Goal: Task Accomplishment & Management: Manage account settings

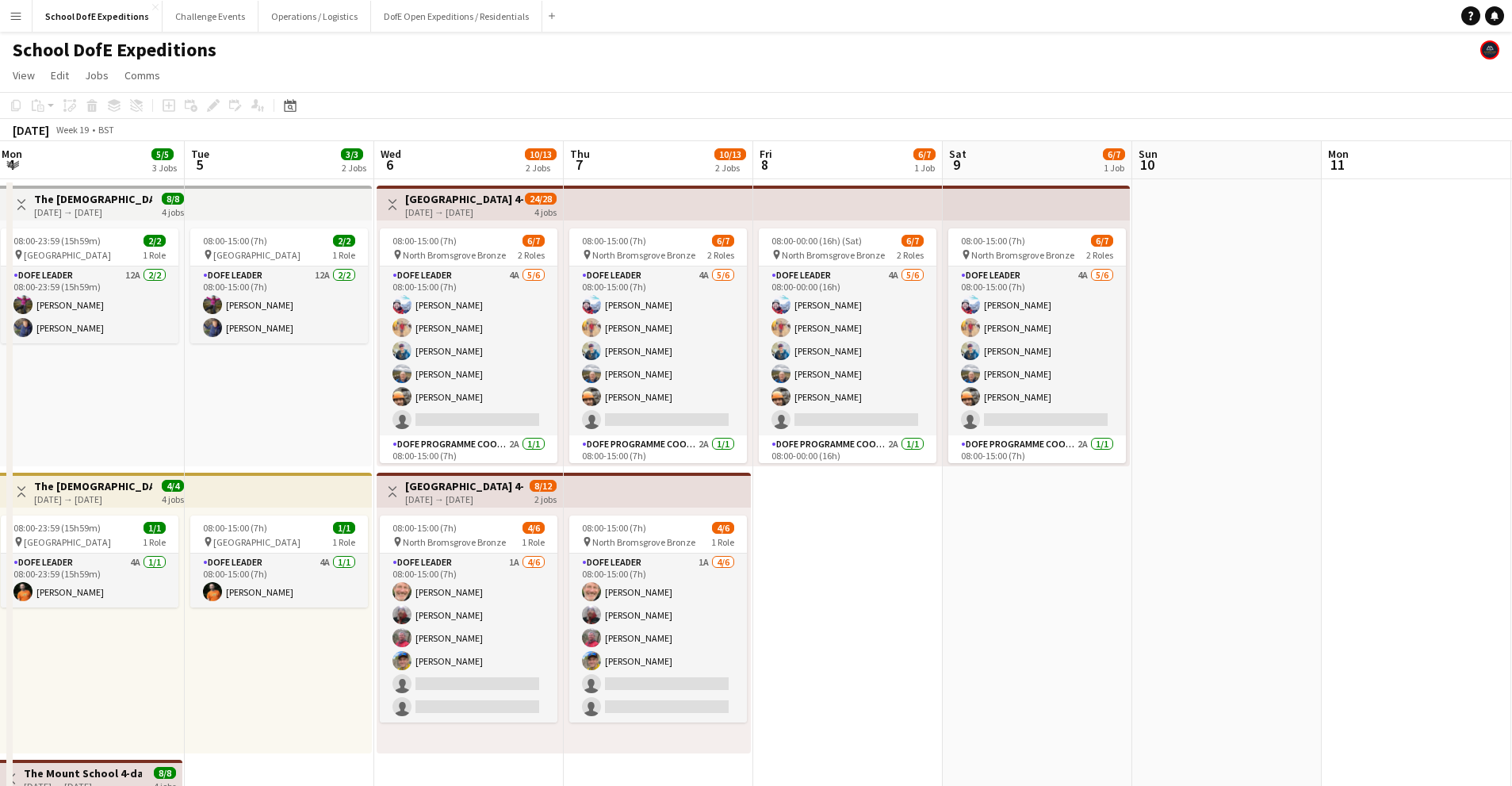
scroll to position [-12, 0]
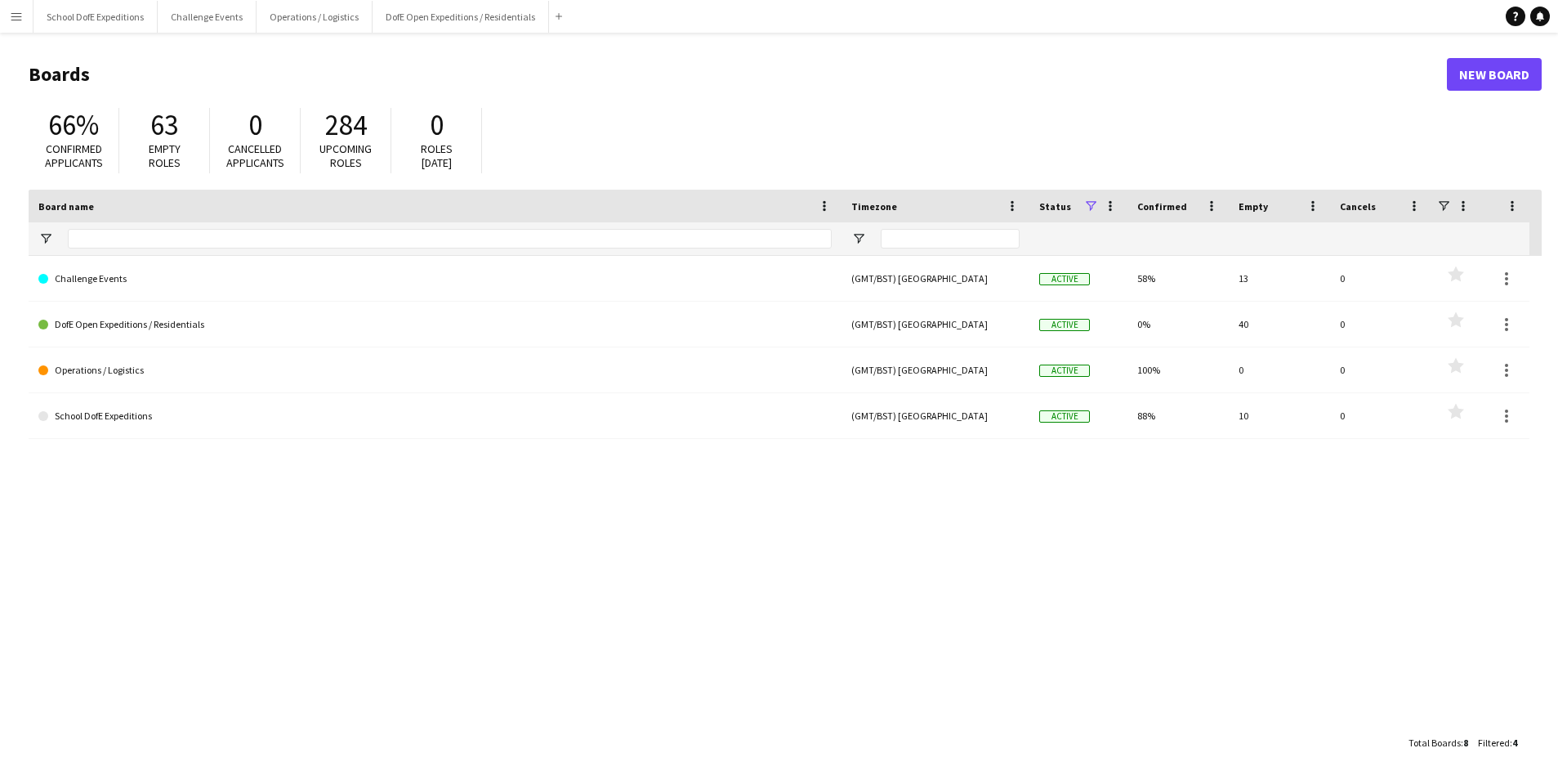
click at [20, 15] on app-icon "Menu" at bounding box center [16, 16] width 13 height 13
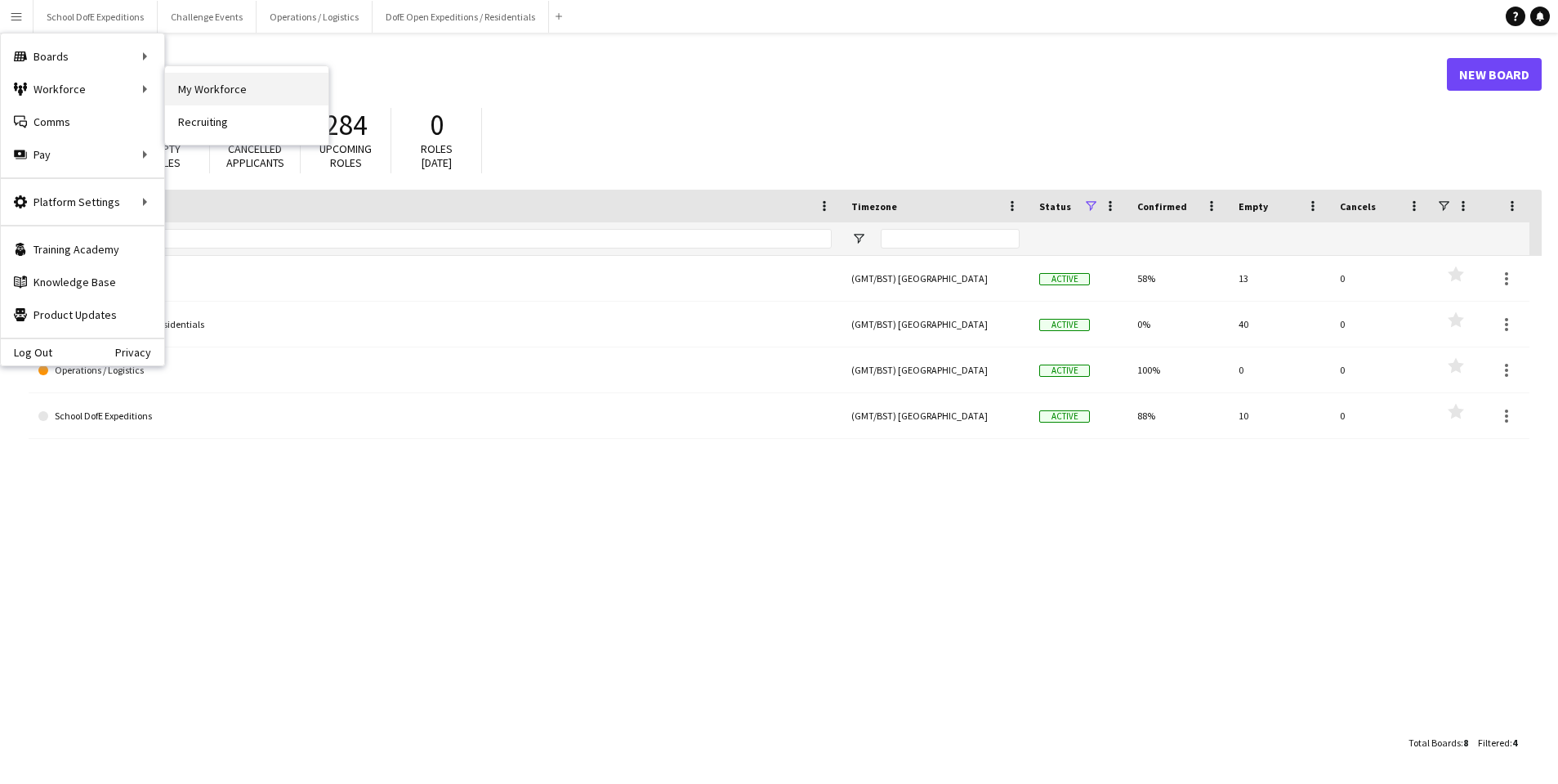
click at [175, 89] on link "My Workforce" at bounding box center [247, 88] width 164 height 33
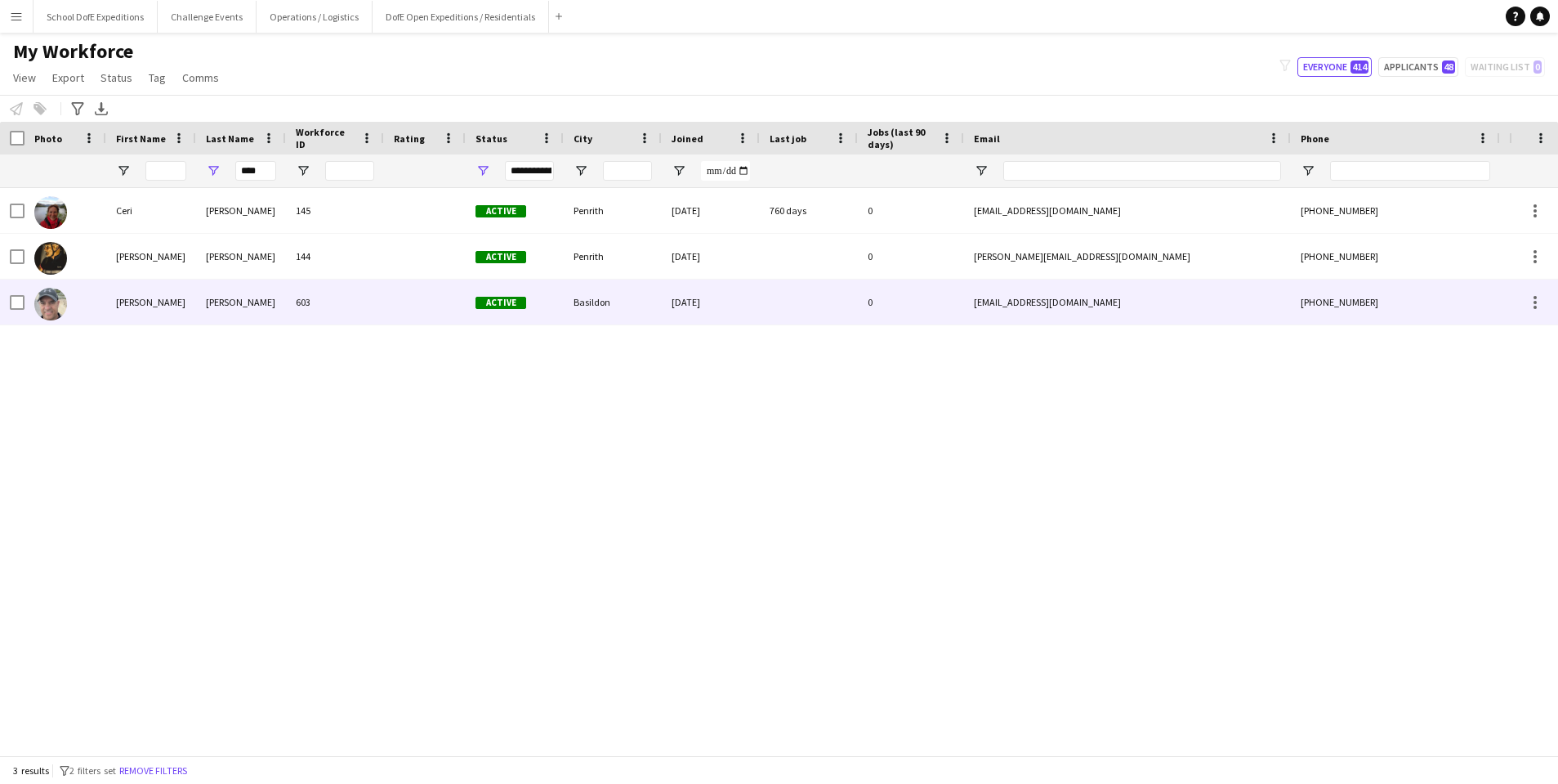
click at [158, 307] on div "[PERSON_NAME]" at bounding box center [151, 302] width 89 height 45
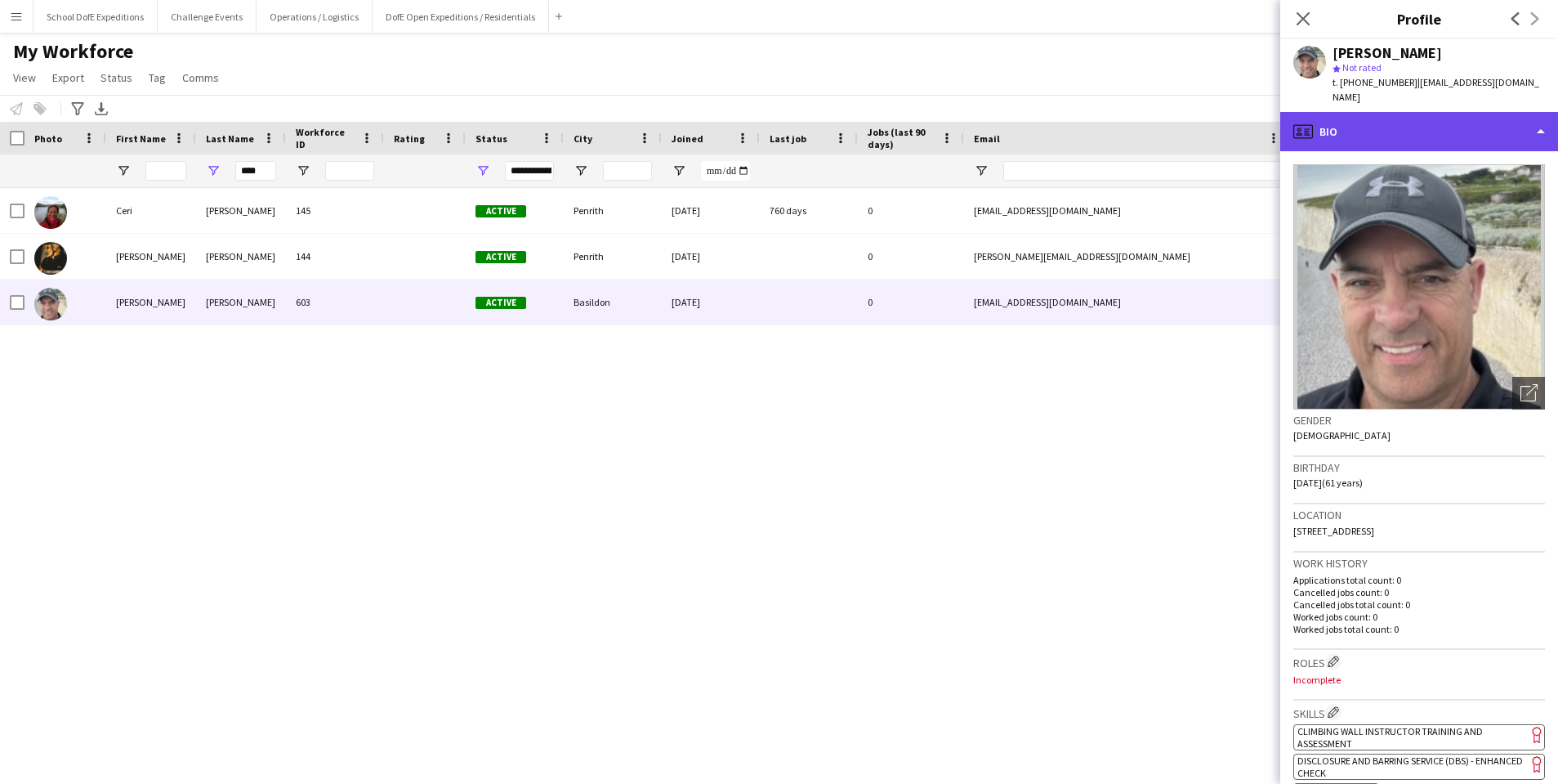
click at [1384, 120] on div "profile Bio" at bounding box center [1419, 132] width 278 height 40
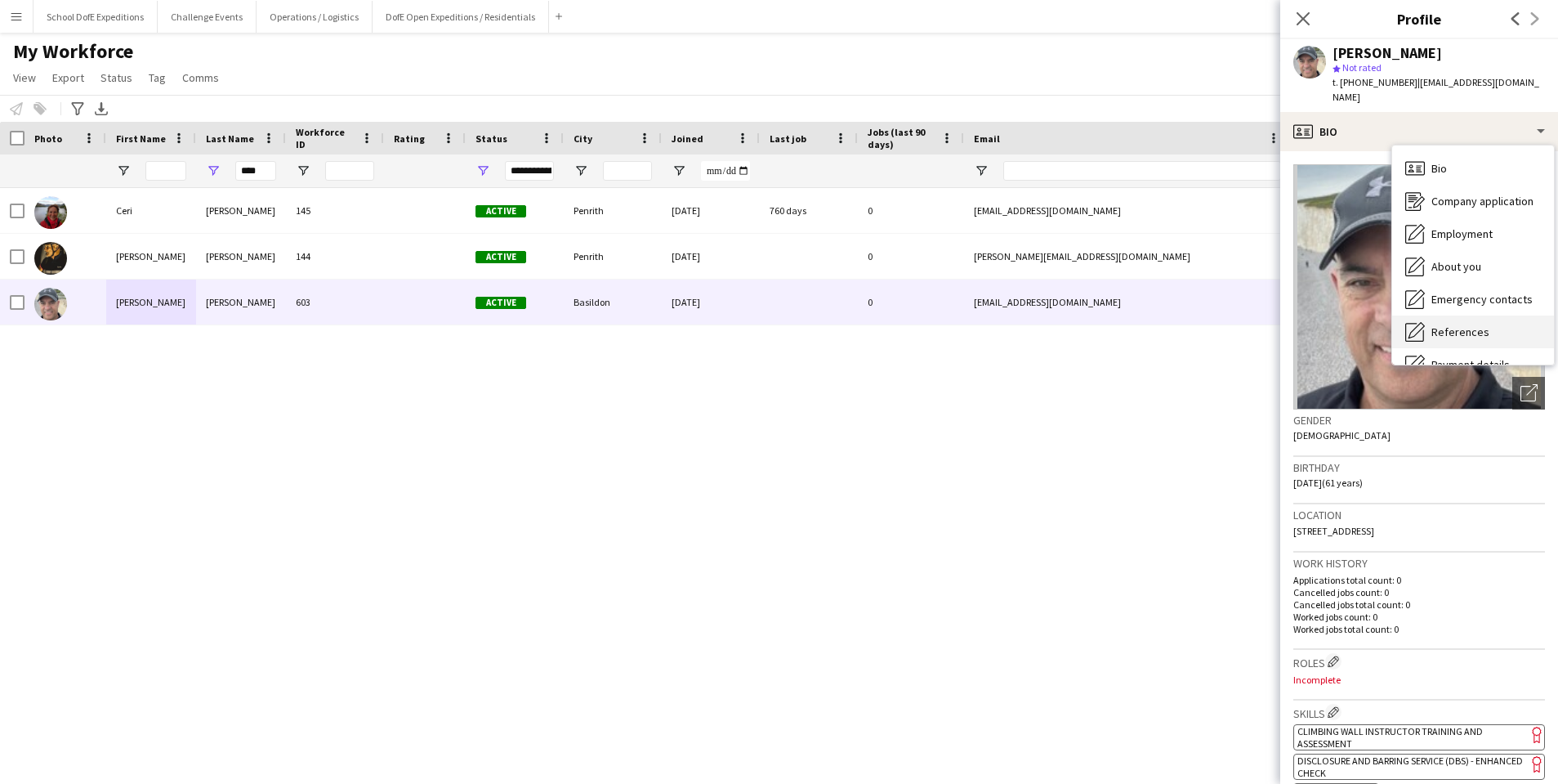
click at [1418, 320] on div "References References" at bounding box center [1473, 331] width 162 height 33
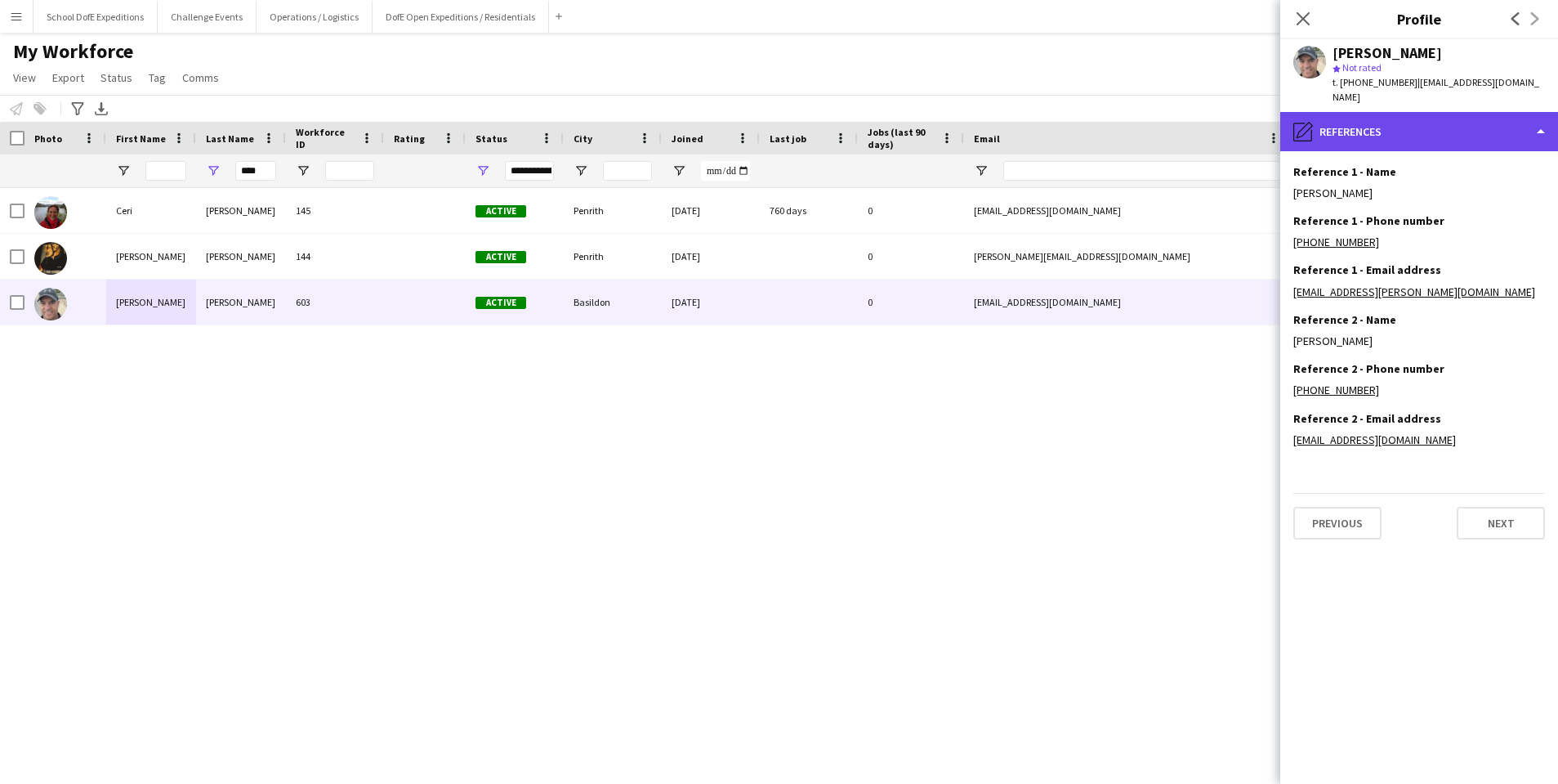
click at [1394, 134] on div "pencil4 References" at bounding box center [1419, 132] width 278 height 40
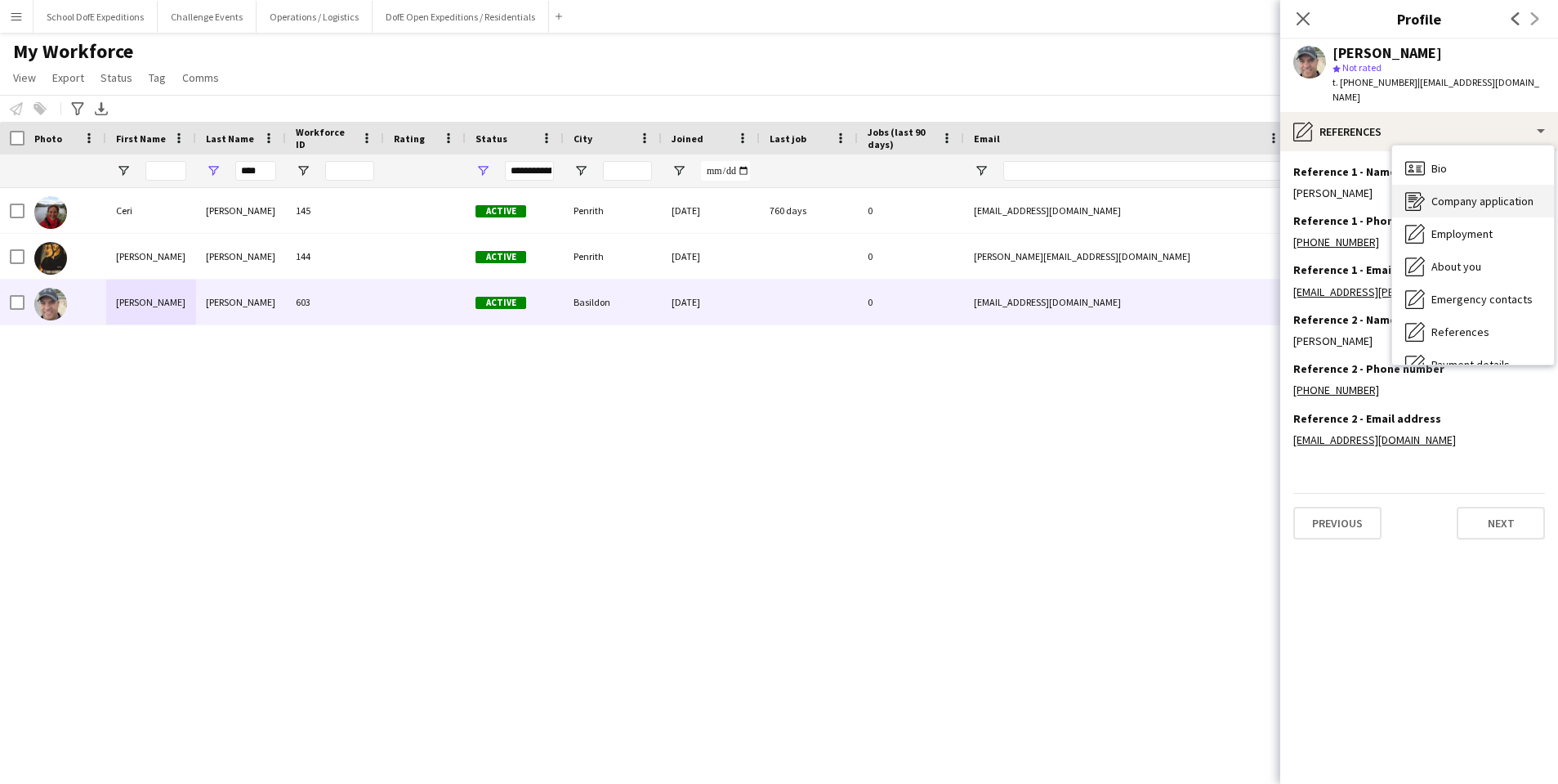
click at [1422, 195] on icon "Company application" at bounding box center [1415, 200] width 20 height 20
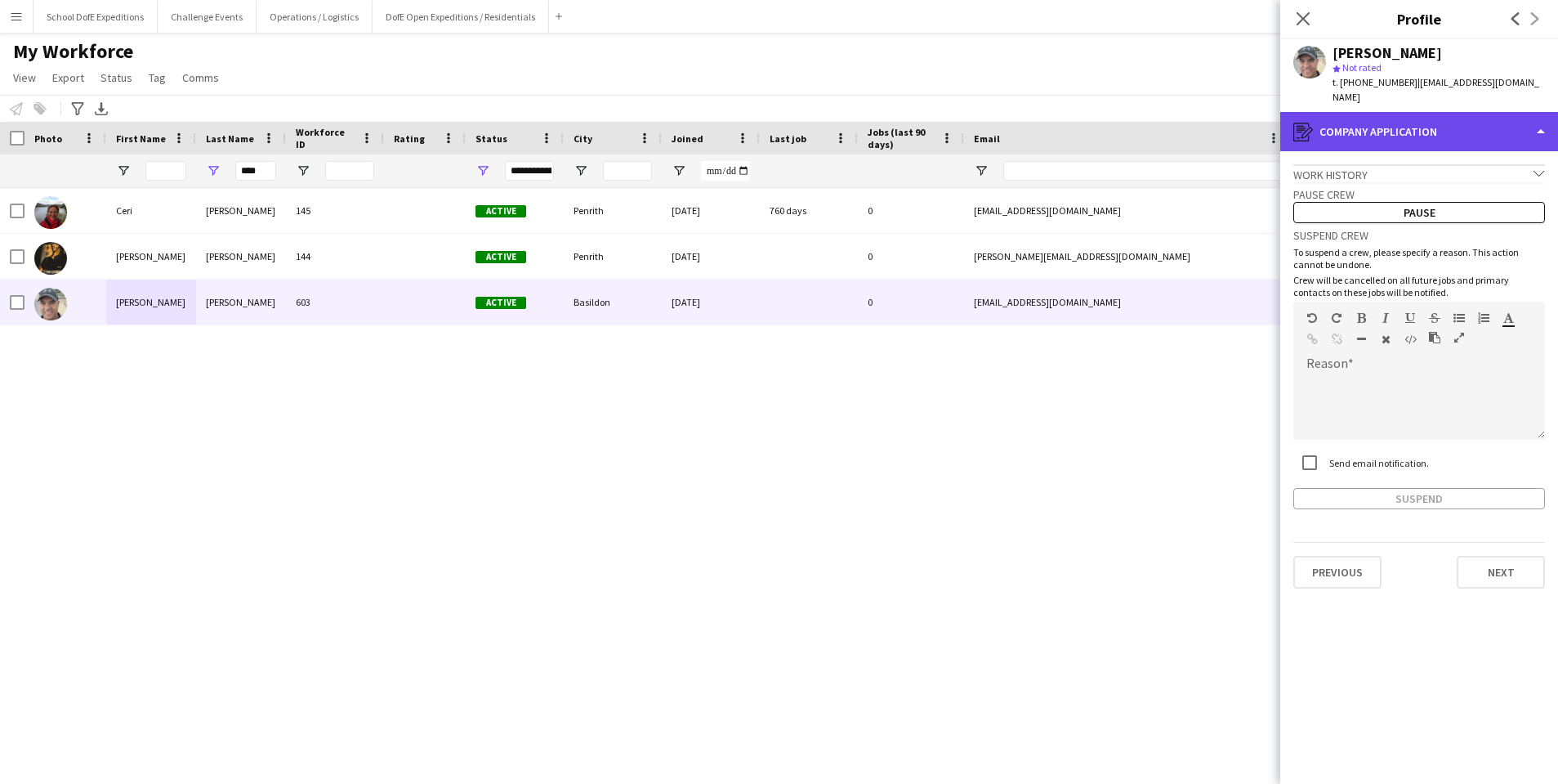
click at [1417, 136] on div "register Company application" at bounding box center [1419, 132] width 278 height 40
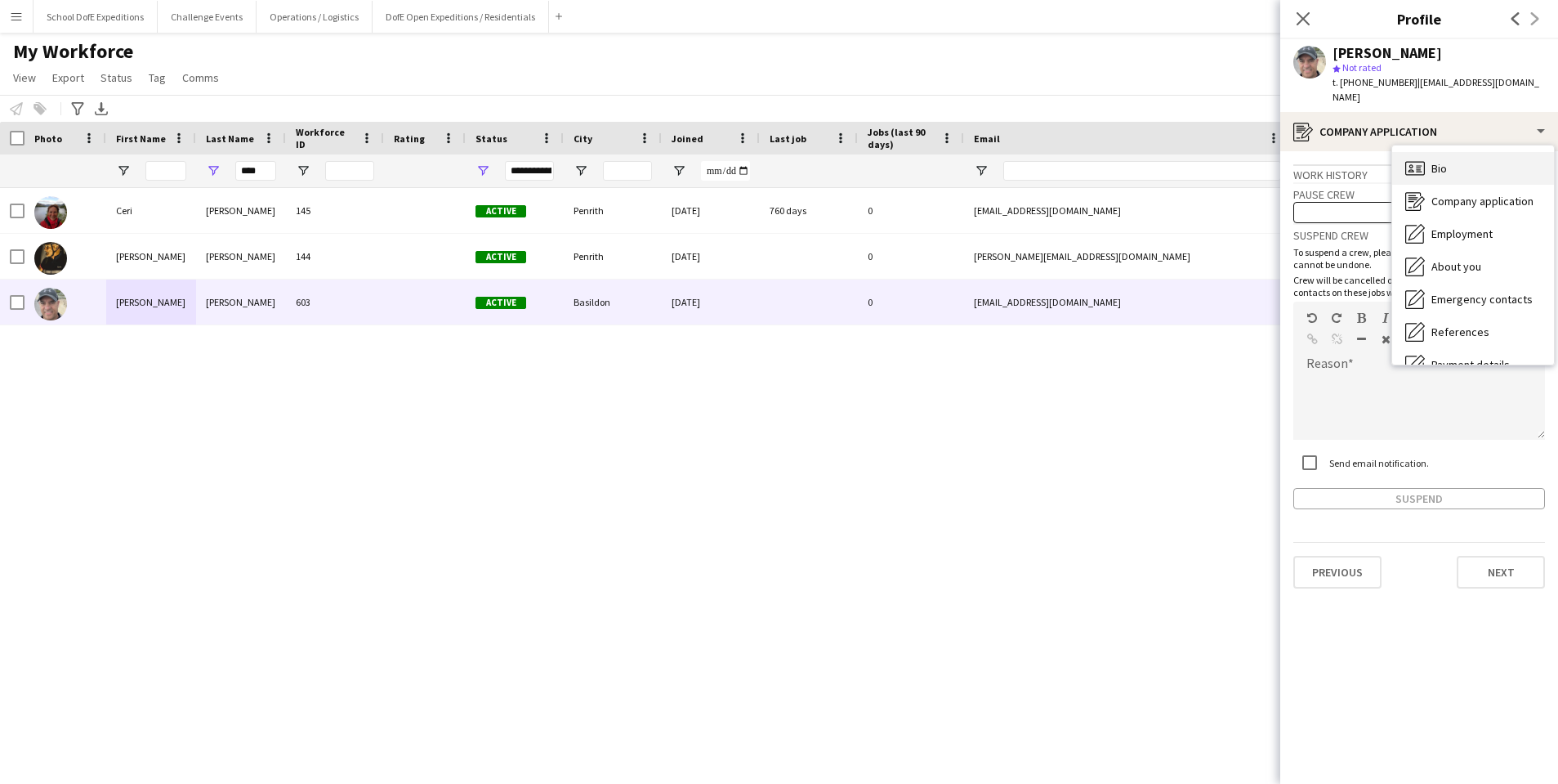
click at [1424, 164] on icon at bounding box center [1415, 168] width 20 height 14
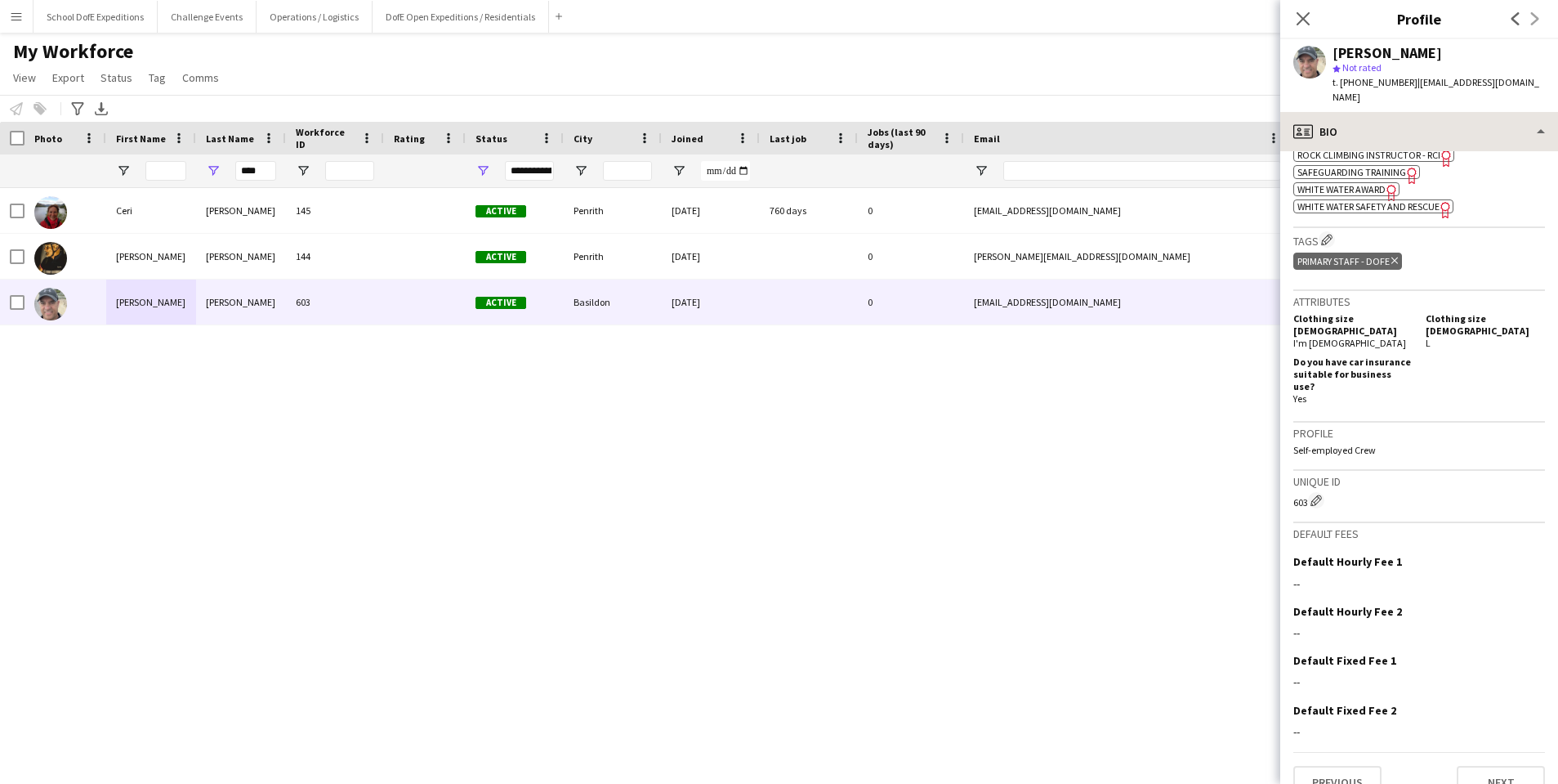
scroll to position [720, 0]
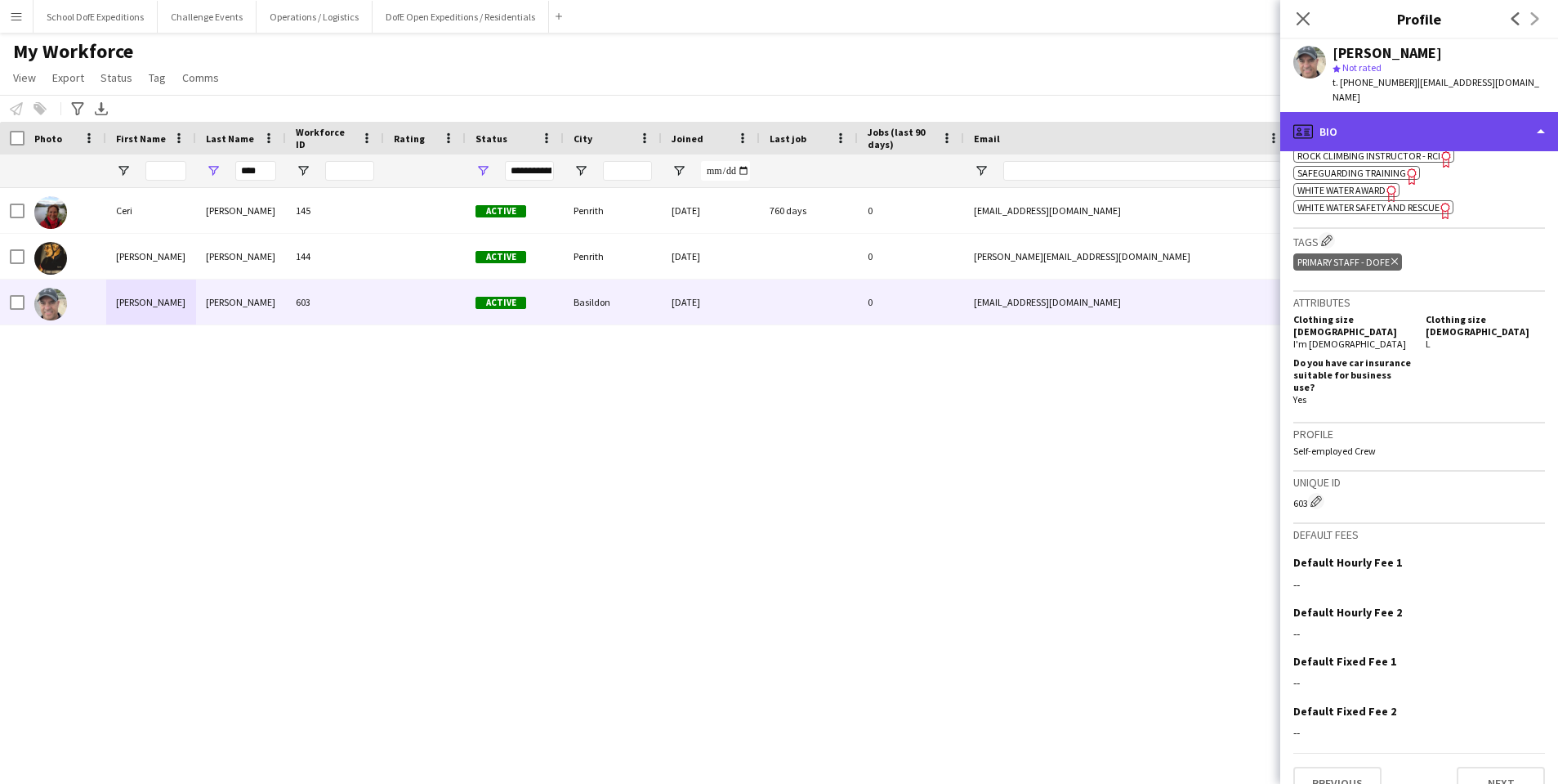
click at [1385, 121] on div "profile Bio" at bounding box center [1419, 132] width 278 height 40
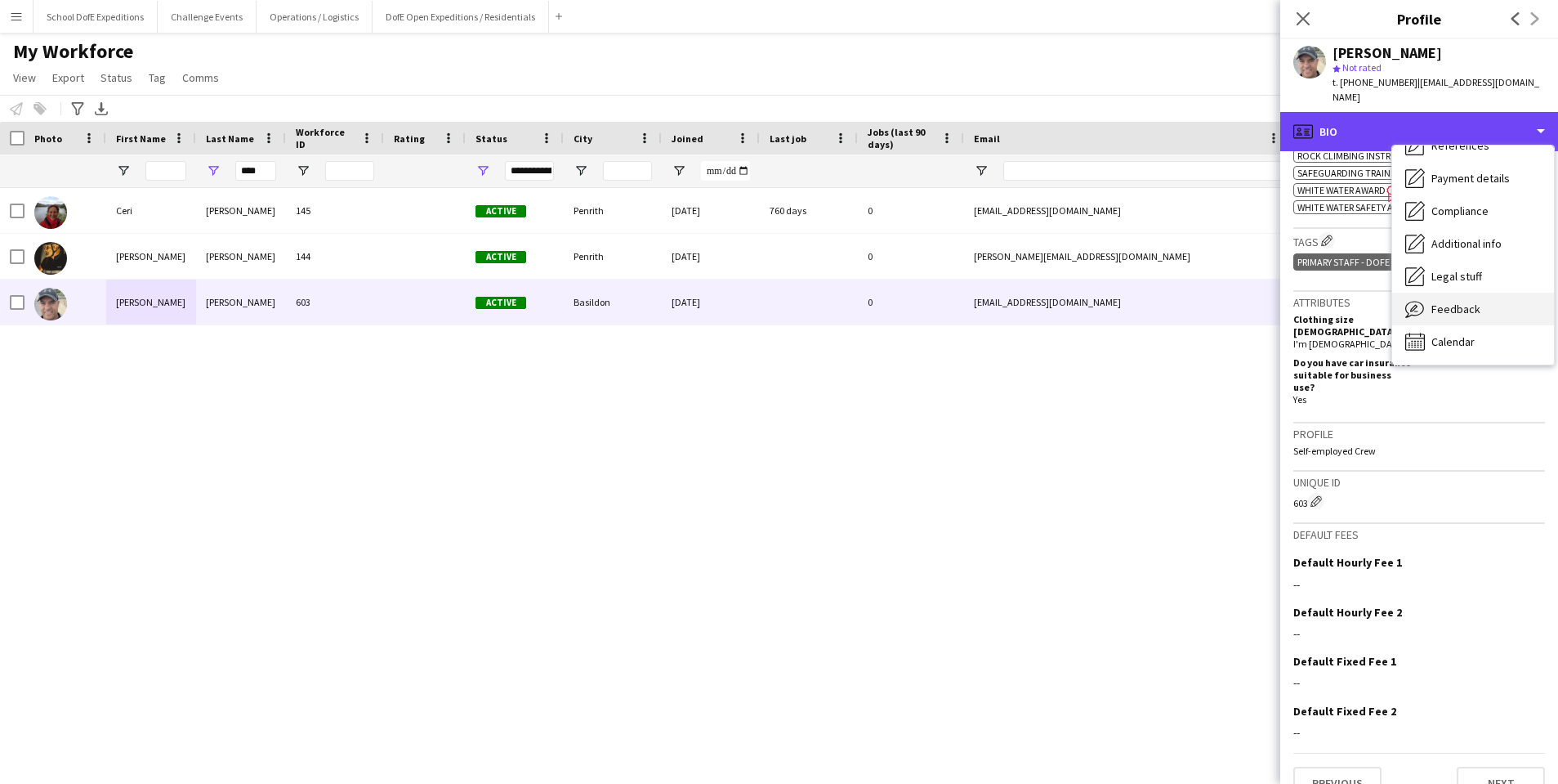
scroll to position [186, 0]
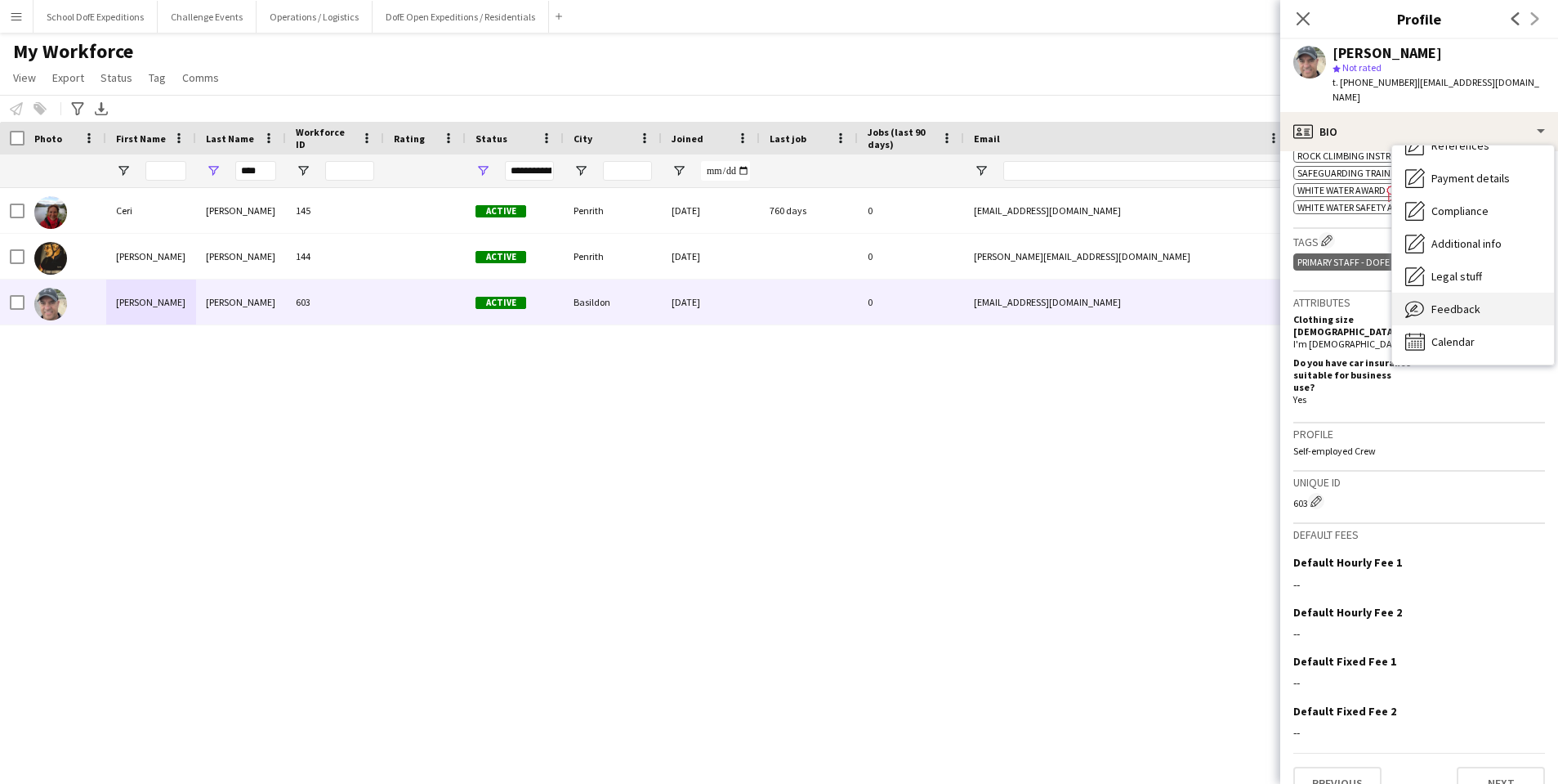
click at [1419, 307] on icon "Feedback" at bounding box center [1415, 309] width 20 height 20
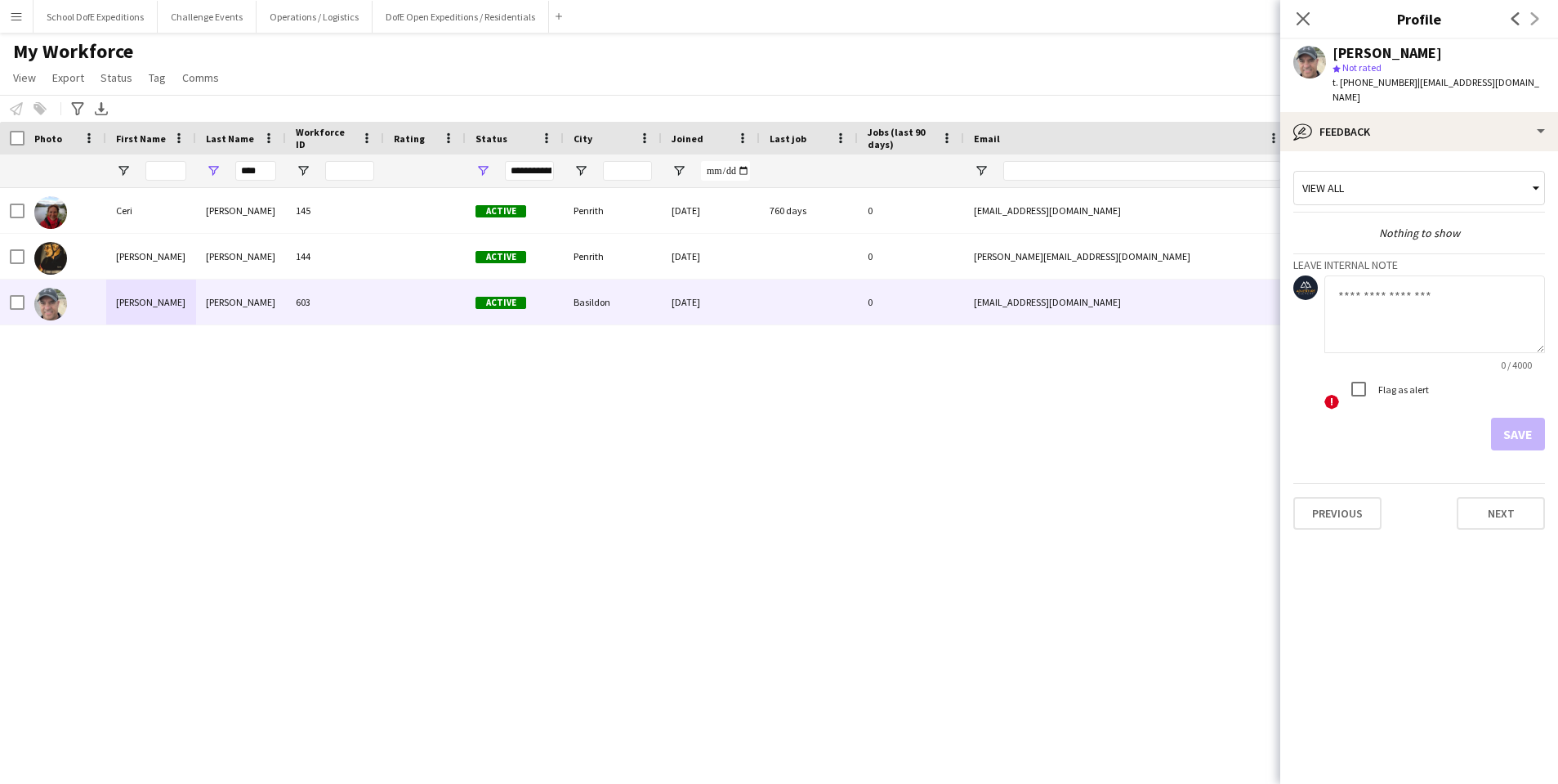
click at [1411, 290] on textarea at bounding box center [1435, 314] width 220 height 77
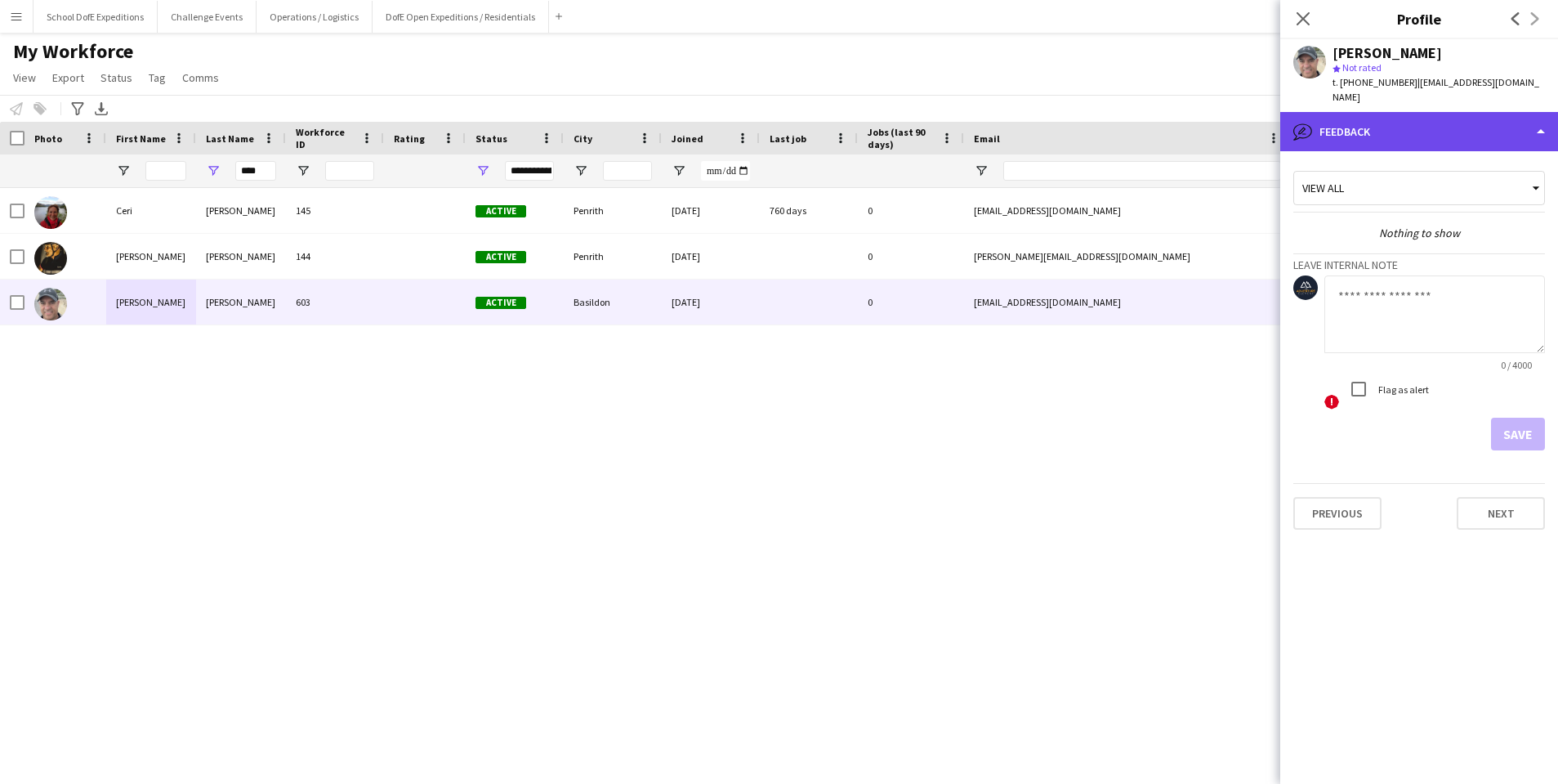
click at [1410, 134] on div "bubble-pencil Feedback" at bounding box center [1419, 132] width 278 height 40
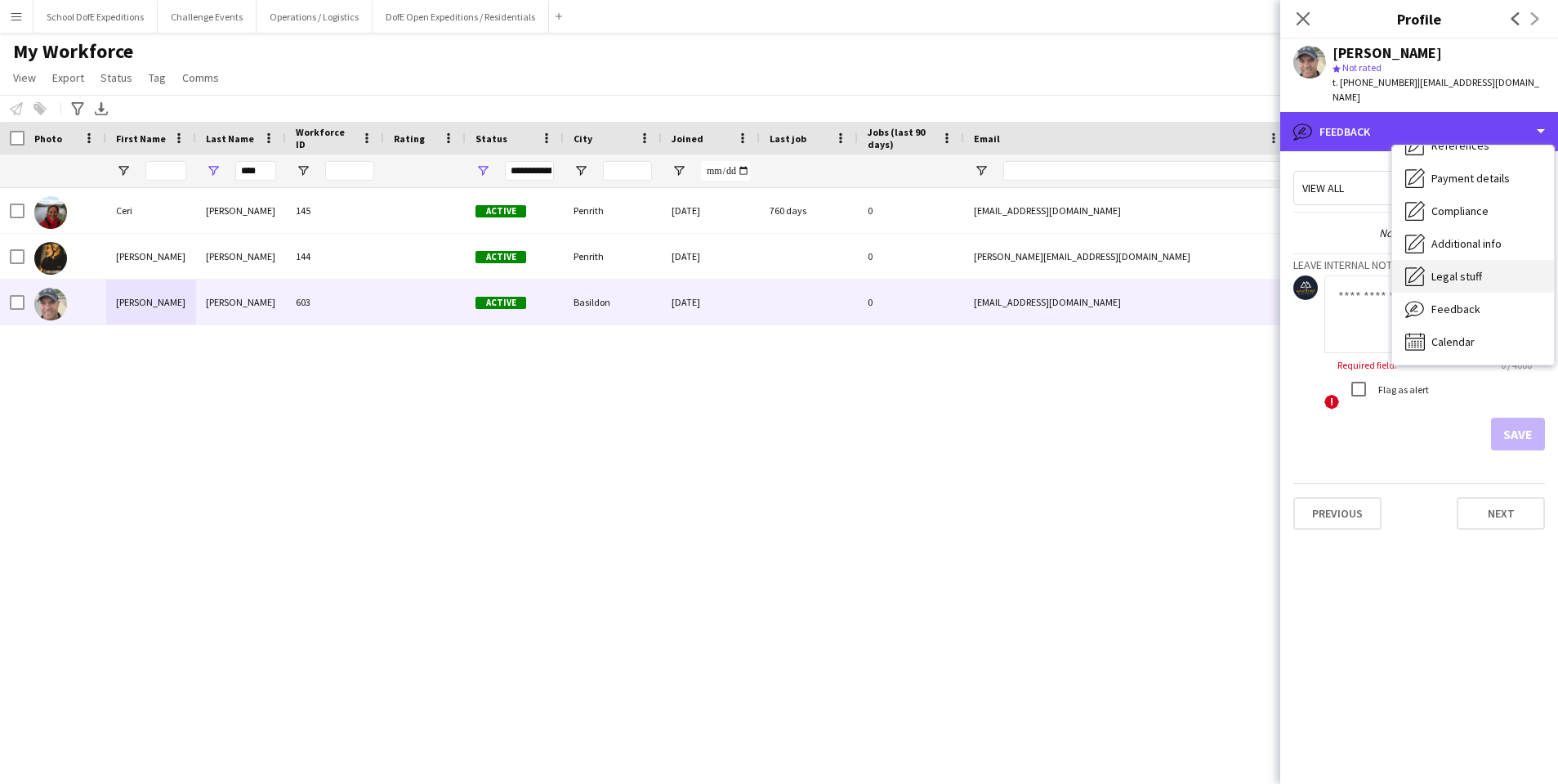
scroll to position [0, 0]
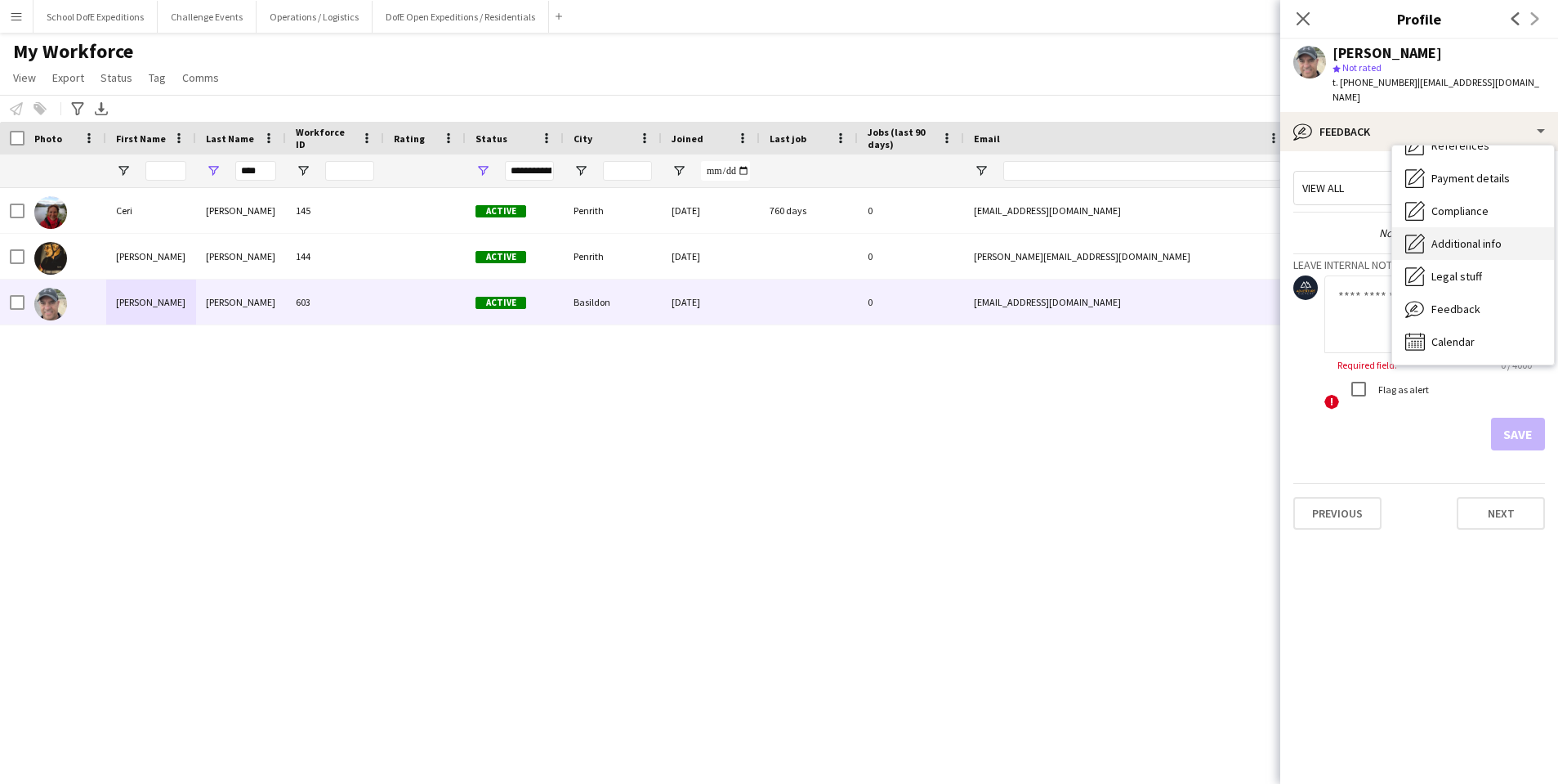
click at [1455, 233] on div "Additional info Additional info" at bounding box center [1473, 243] width 162 height 33
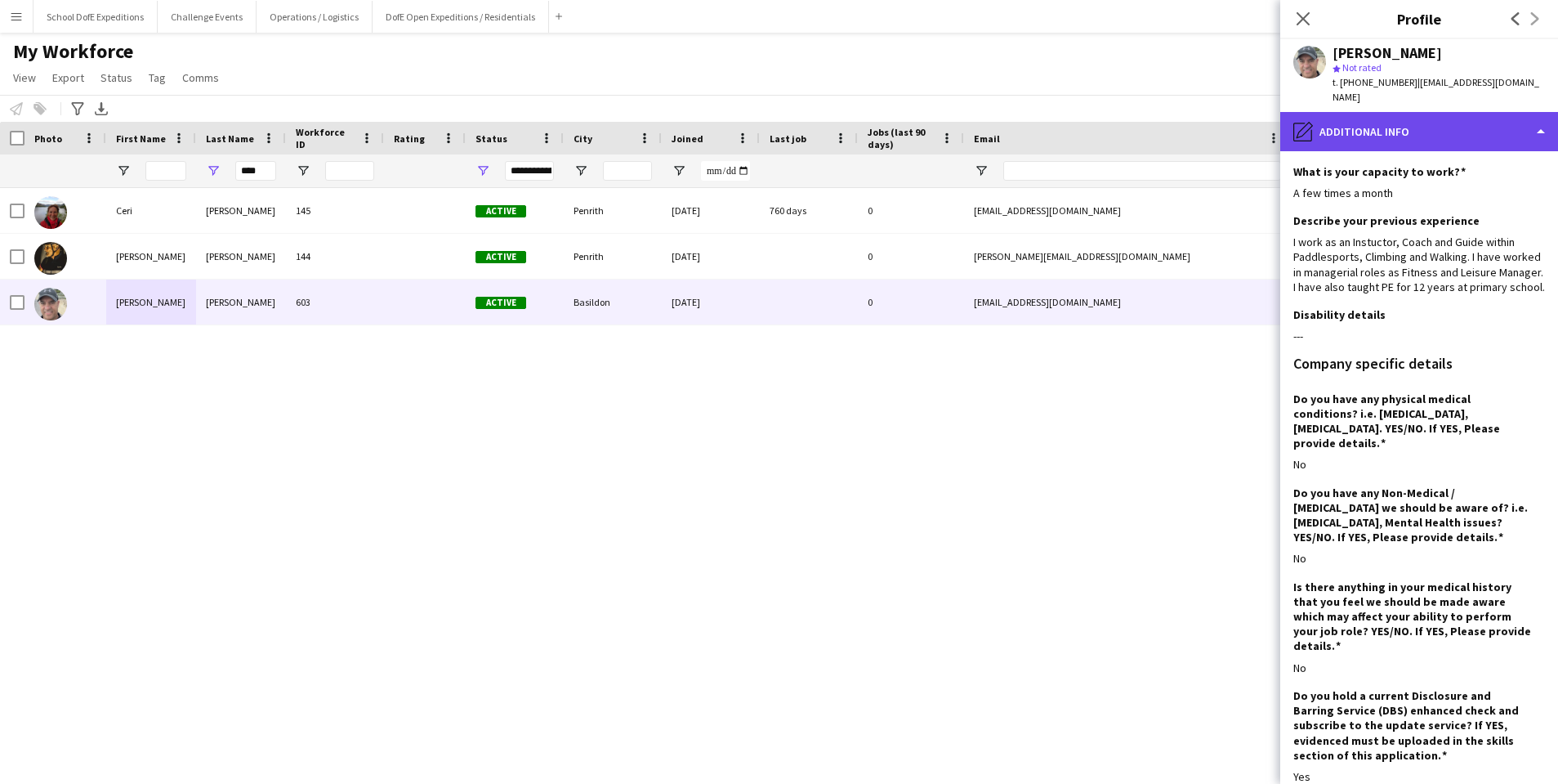
click at [1384, 136] on div "pencil4 Additional info" at bounding box center [1419, 132] width 278 height 40
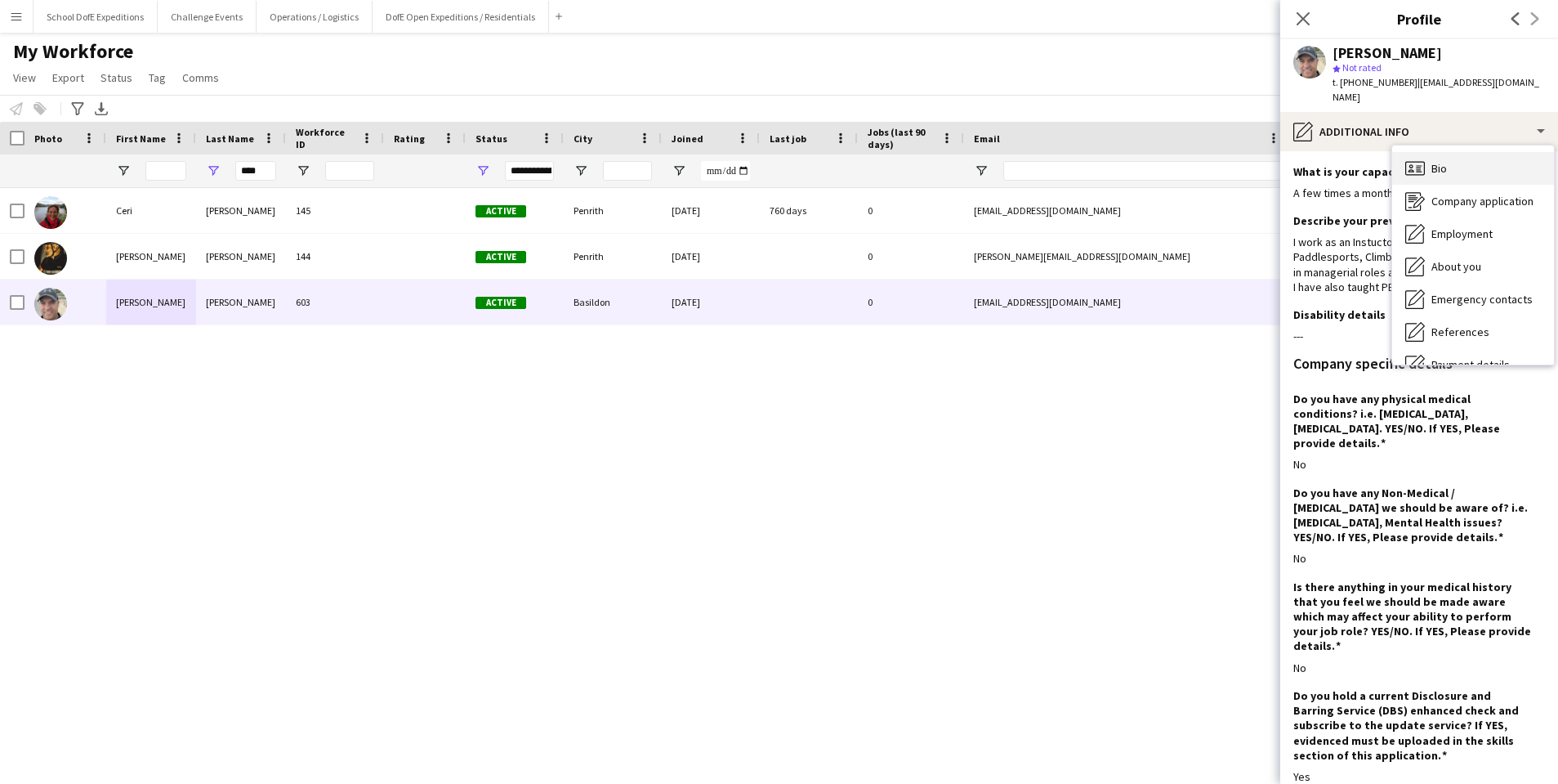
click at [1416, 158] on icon "Bio" at bounding box center [1415, 168] width 20 height 20
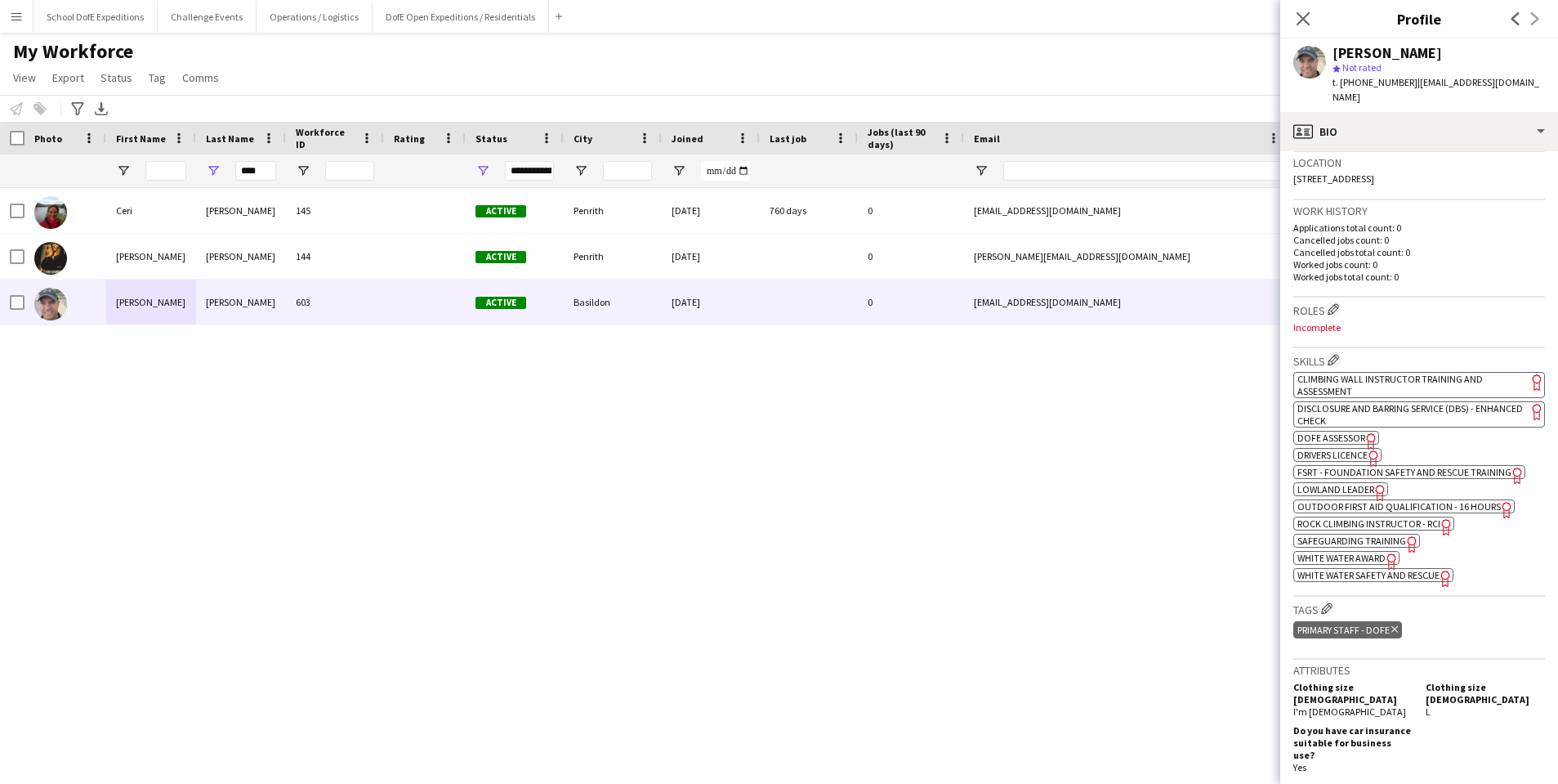
scroll to position [353, 0]
click at [1355, 410] on span "Disclosure and Barring Service (DBS) - Enhanced Check" at bounding box center [1411, 413] width 226 height 24
click at [1346, 436] on span "DofE Assessor" at bounding box center [1332, 436] width 68 height 12
click at [1360, 468] on span "FSRT - Foundation Safety and Rescue Training" at bounding box center [1405, 471] width 214 height 12
click at [1323, 554] on span "White Water Award" at bounding box center [1342, 556] width 88 height 12
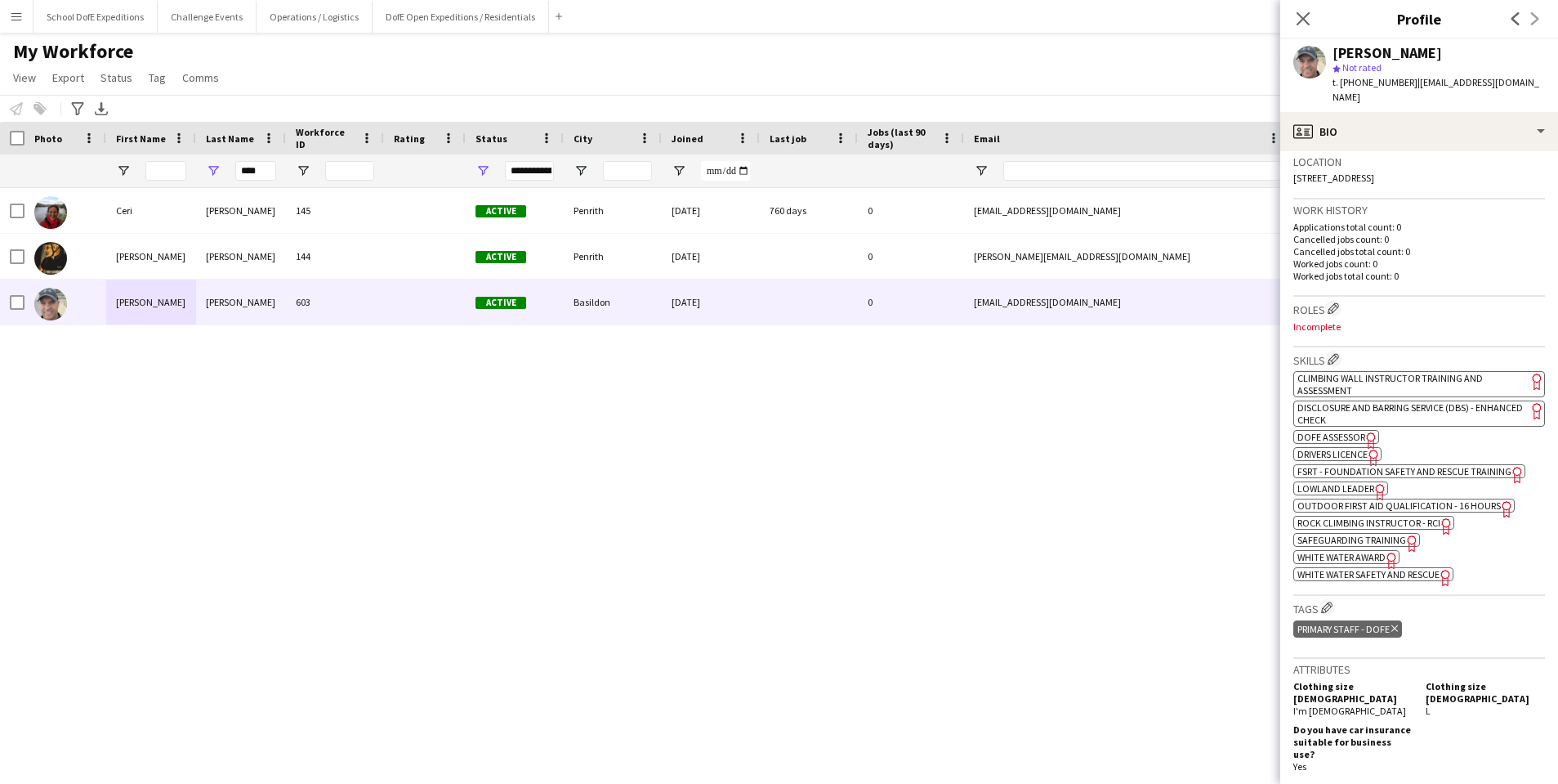
click at [1312, 570] on span "White Water Safety and Rescue" at bounding box center [1369, 573] width 142 height 12
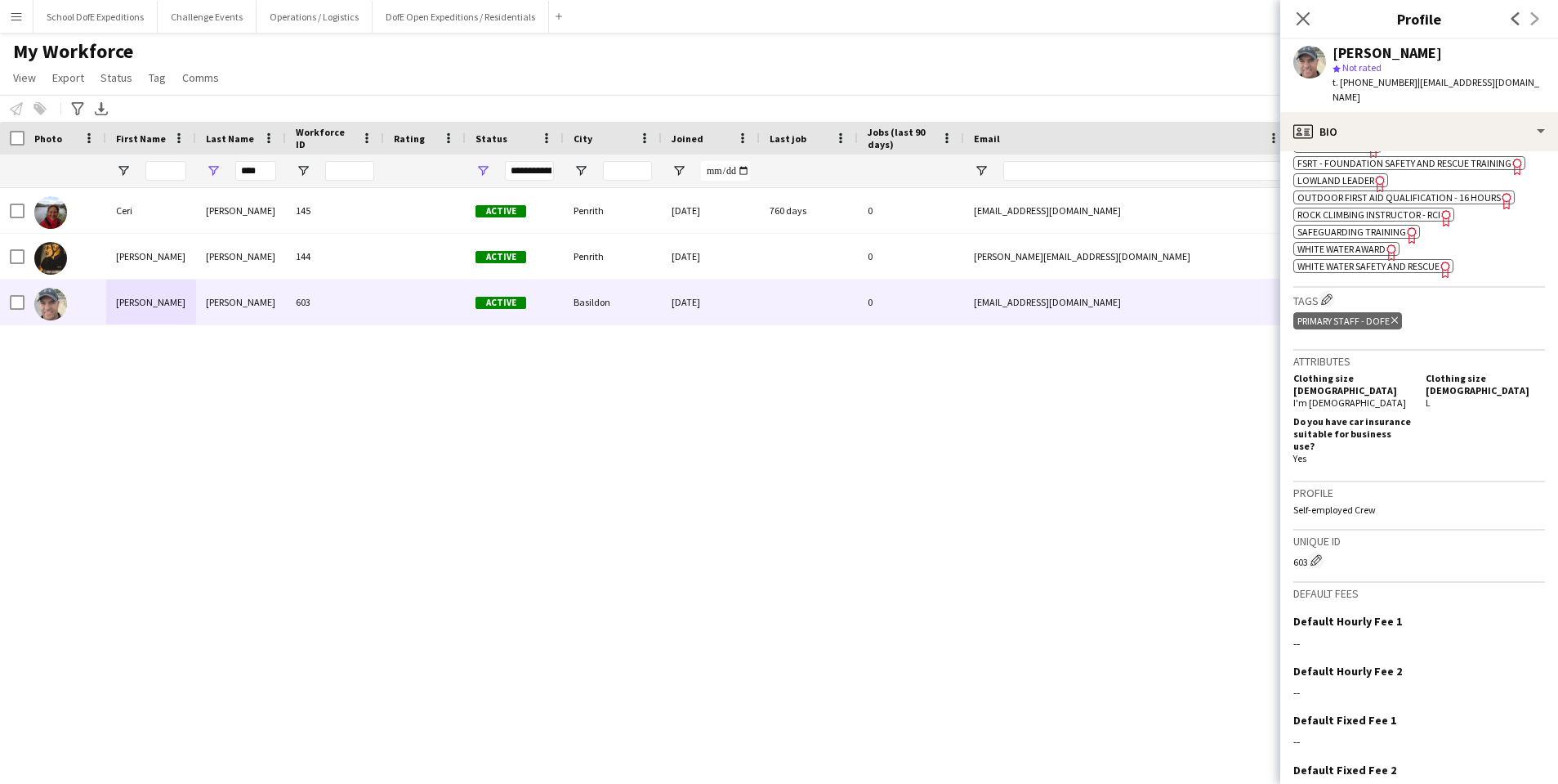
scroll to position [381, 0]
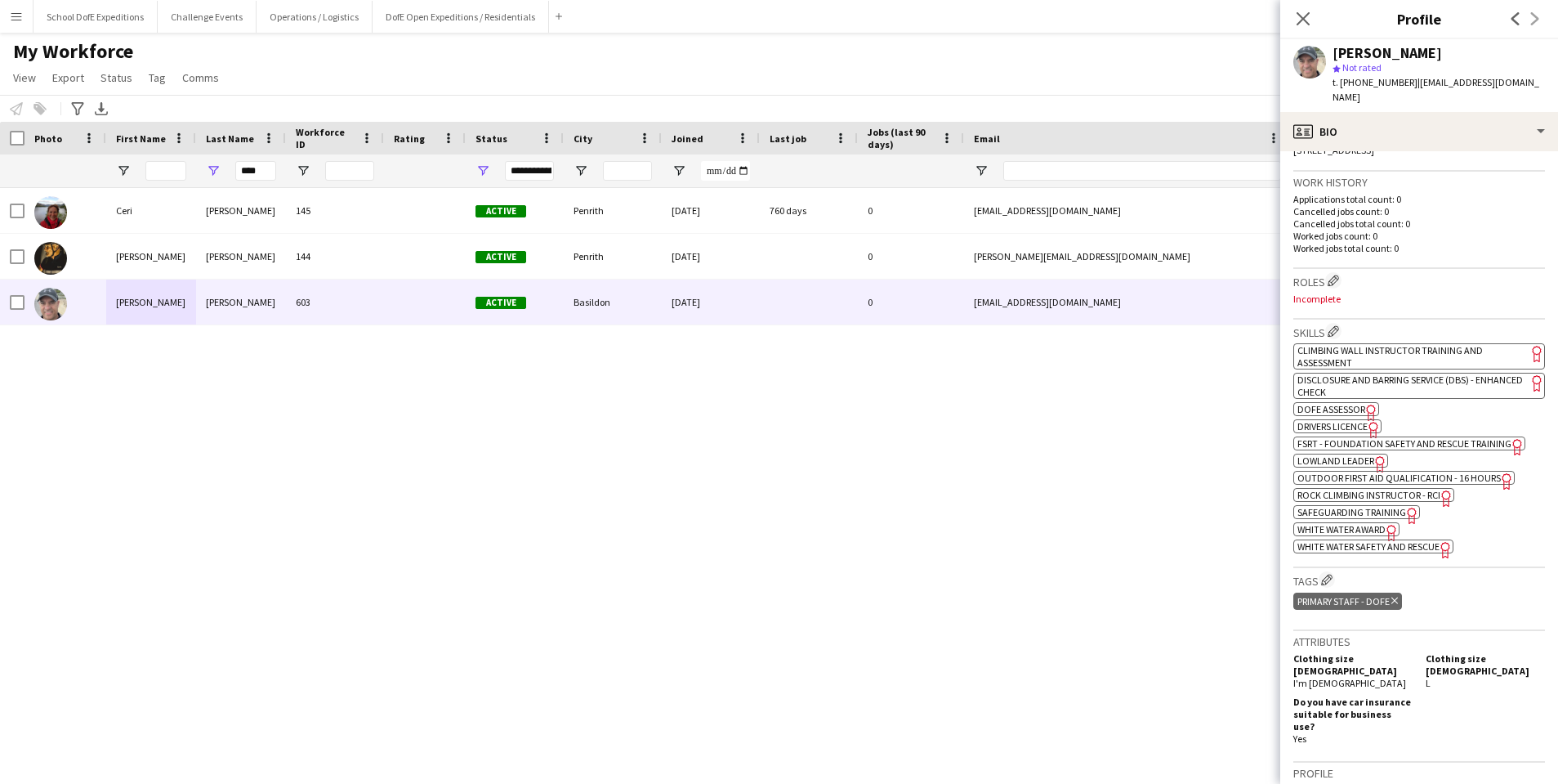
click at [1354, 525] on span "White Water Award" at bounding box center [1342, 529] width 88 height 12
click at [1298, 510] on span "Safeguarding Training" at bounding box center [1352, 511] width 108 height 12
click at [1298, 15] on icon "Close pop-in" at bounding box center [1303, 18] width 15 height 15
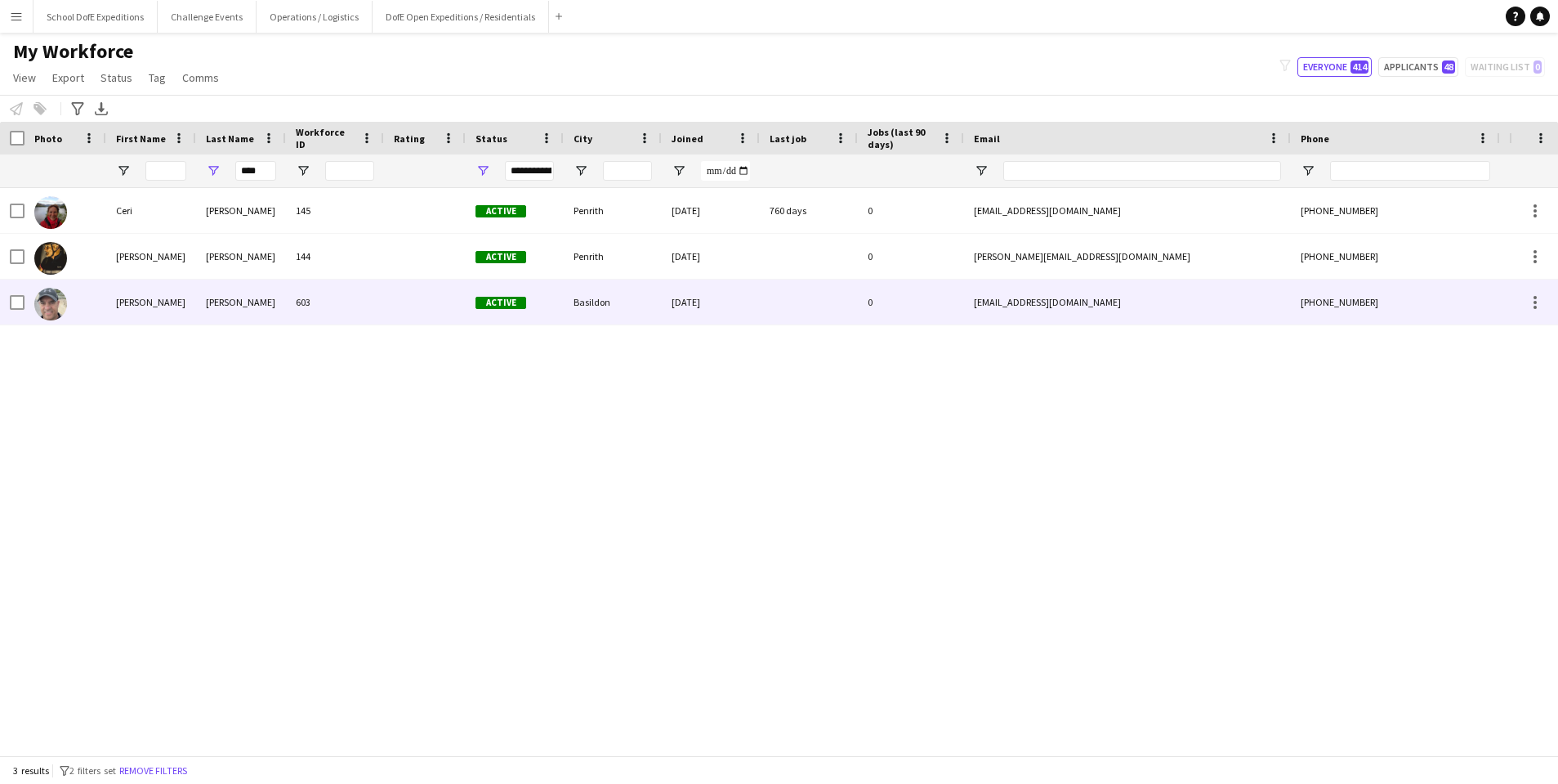
click at [151, 301] on div "[PERSON_NAME]" at bounding box center [151, 302] width 89 height 45
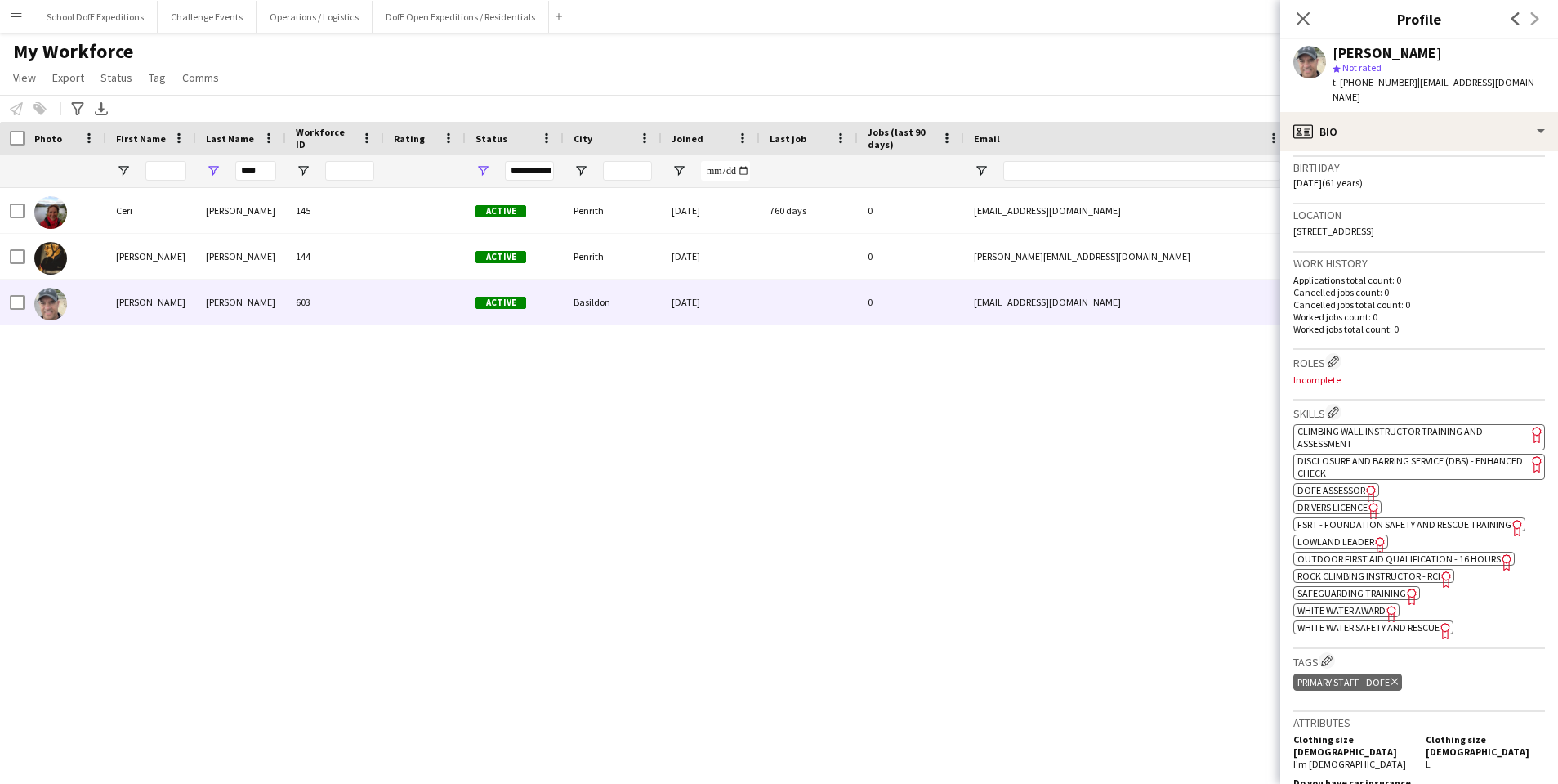
scroll to position [327, 0]
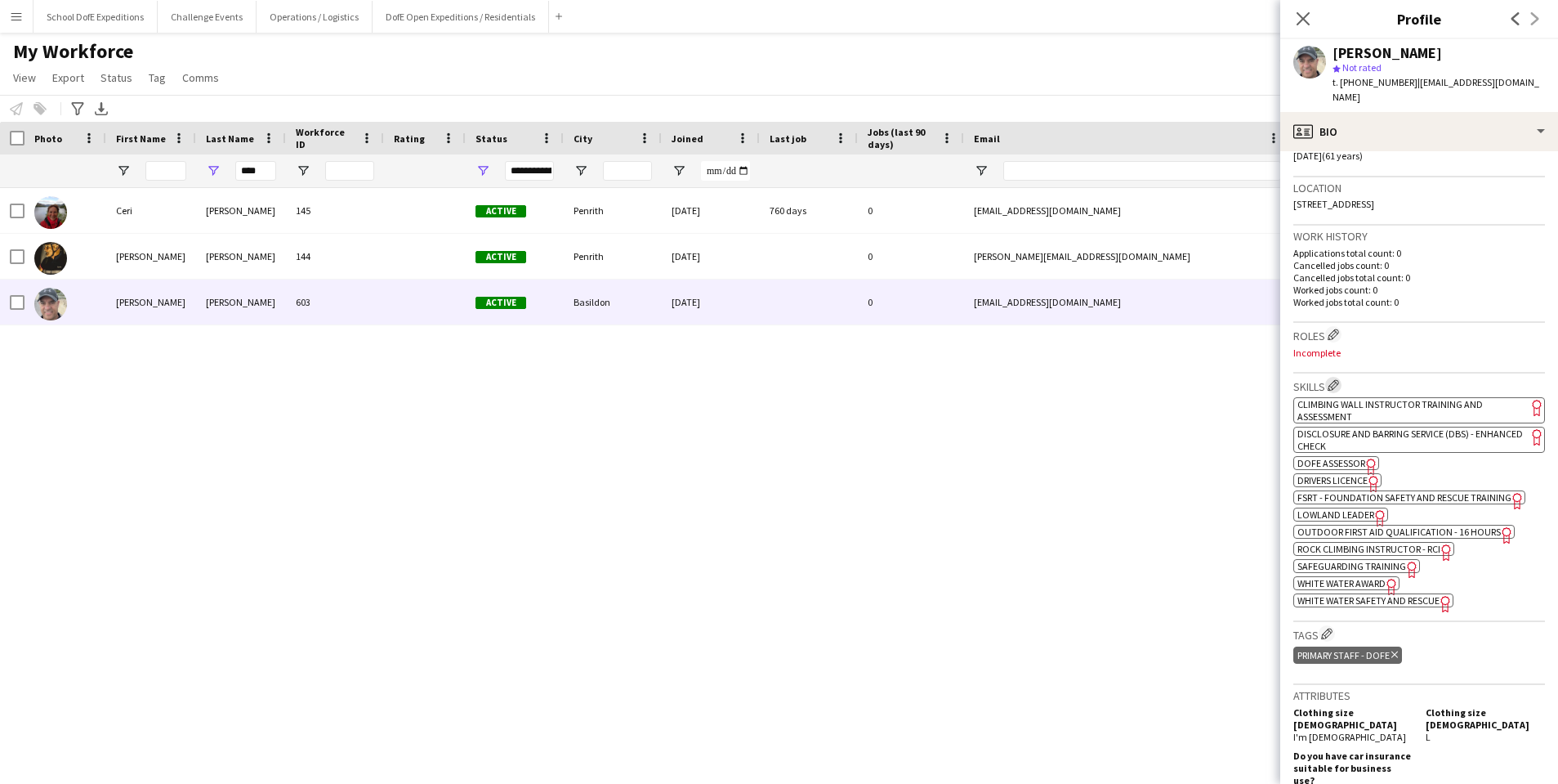
click at [1336, 380] on app-icon "Edit crew company skills" at bounding box center [1334, 385] width 11 height 11
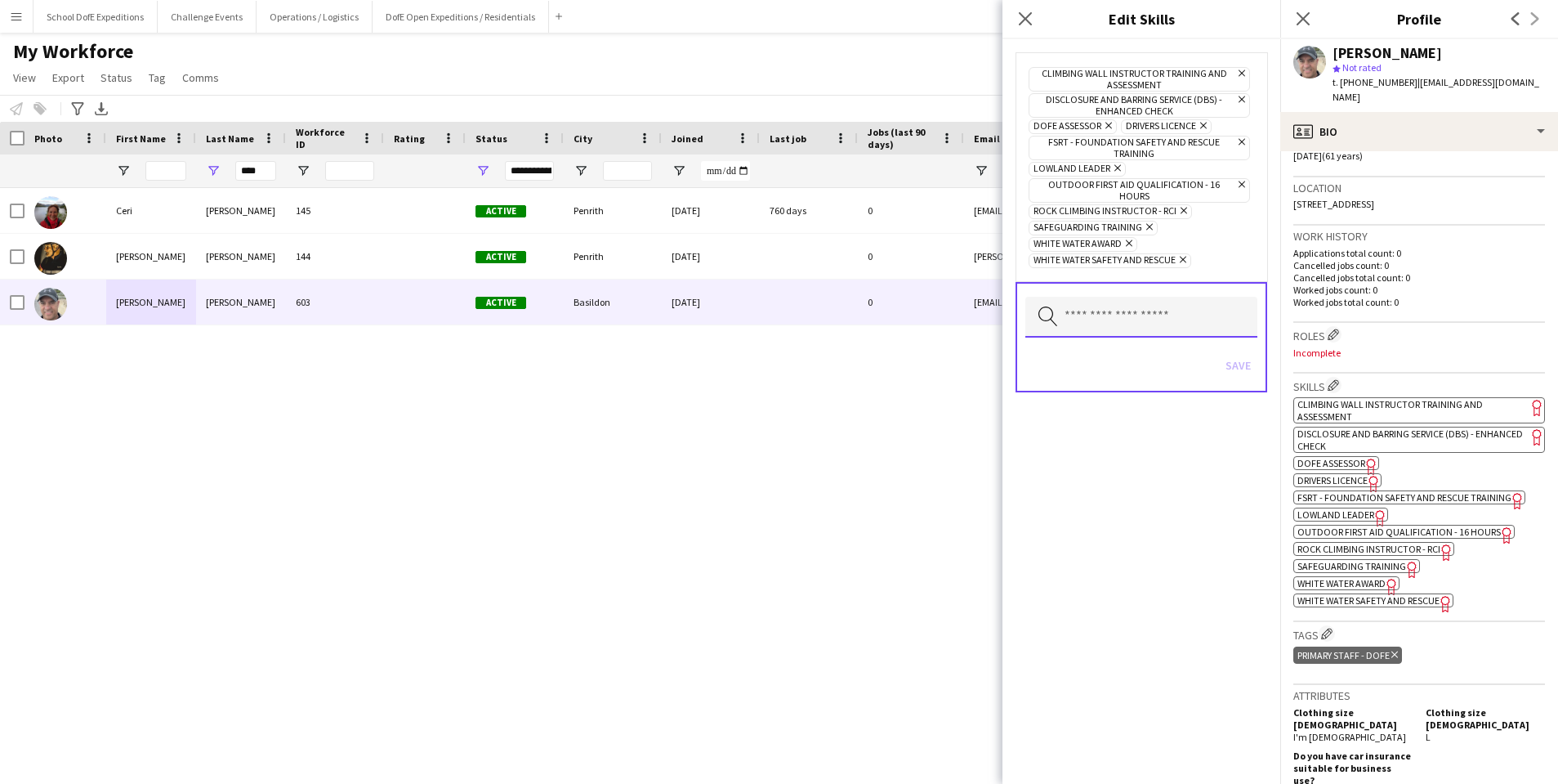
click at [1149, 317] on input "text" at bounding box center [1141, 316] width 233 height 40
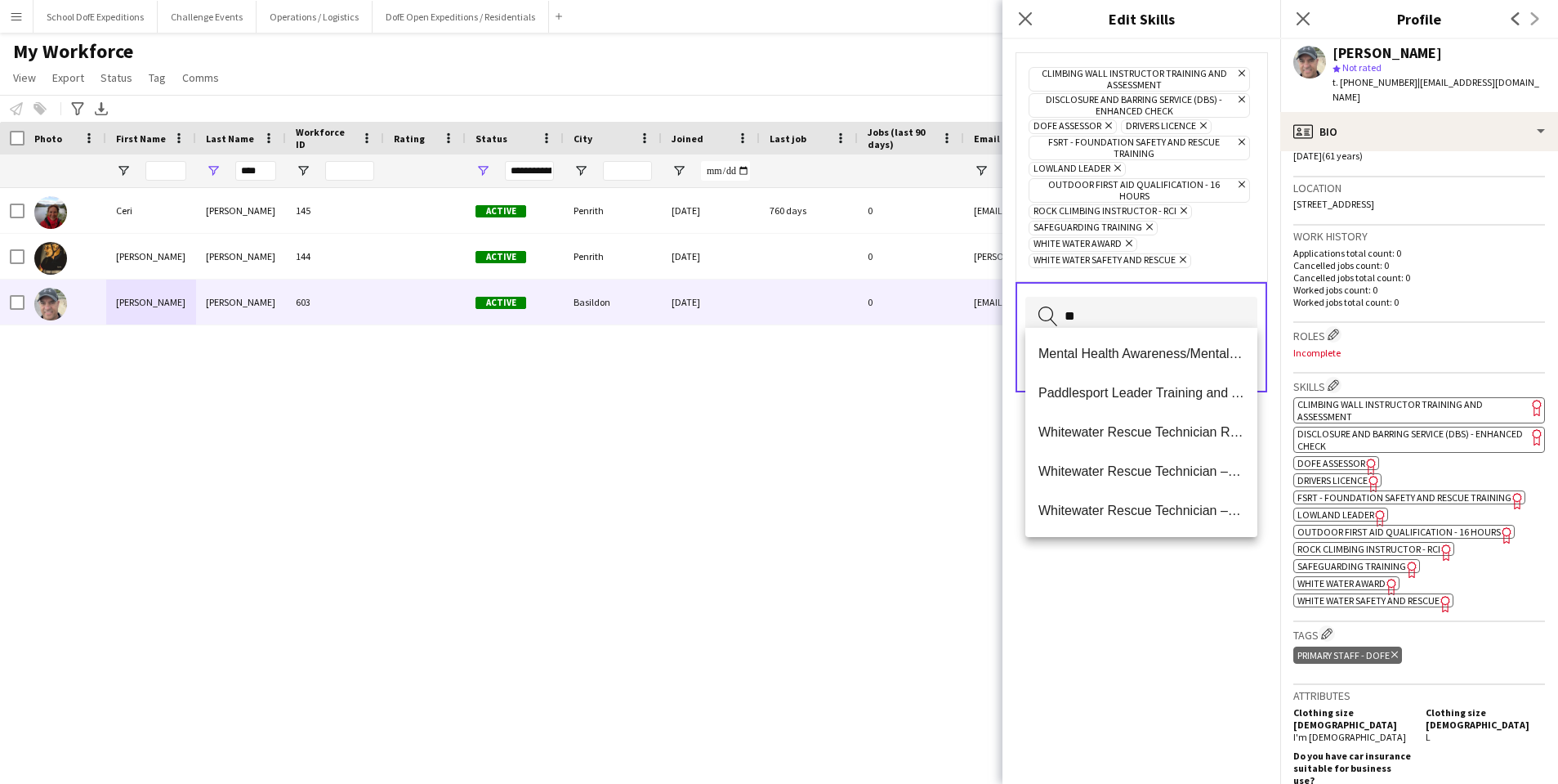
type input "*"
click at [1189, 593] on div "Climbing Wall Instructor Training and Assessment Remove Disclosure and Barring …" at bounding box center [1141, 411] width 278 height 744
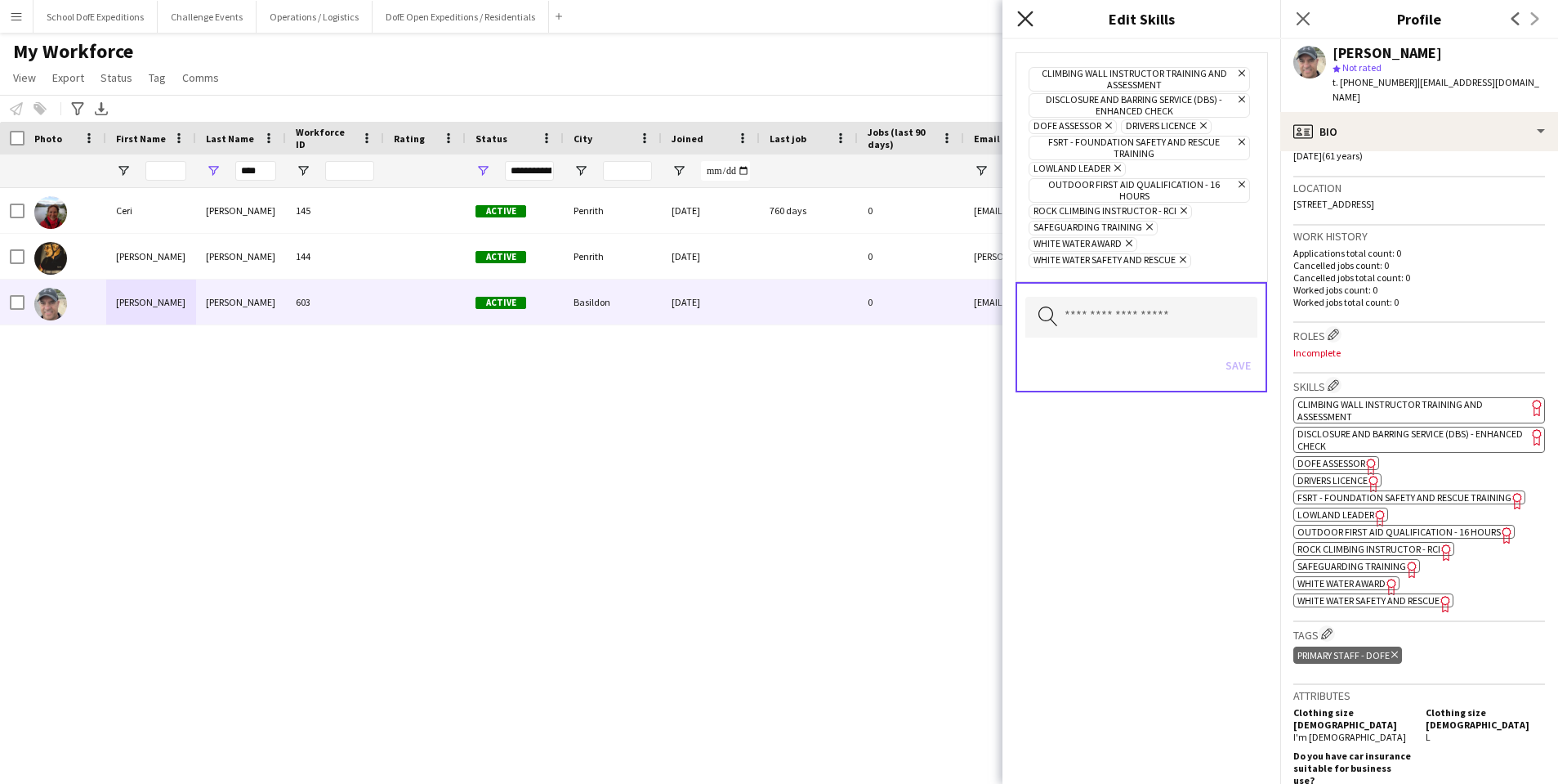
click at [1024, 17] on icon at bounding box center [1025, 18] width 15 height 15
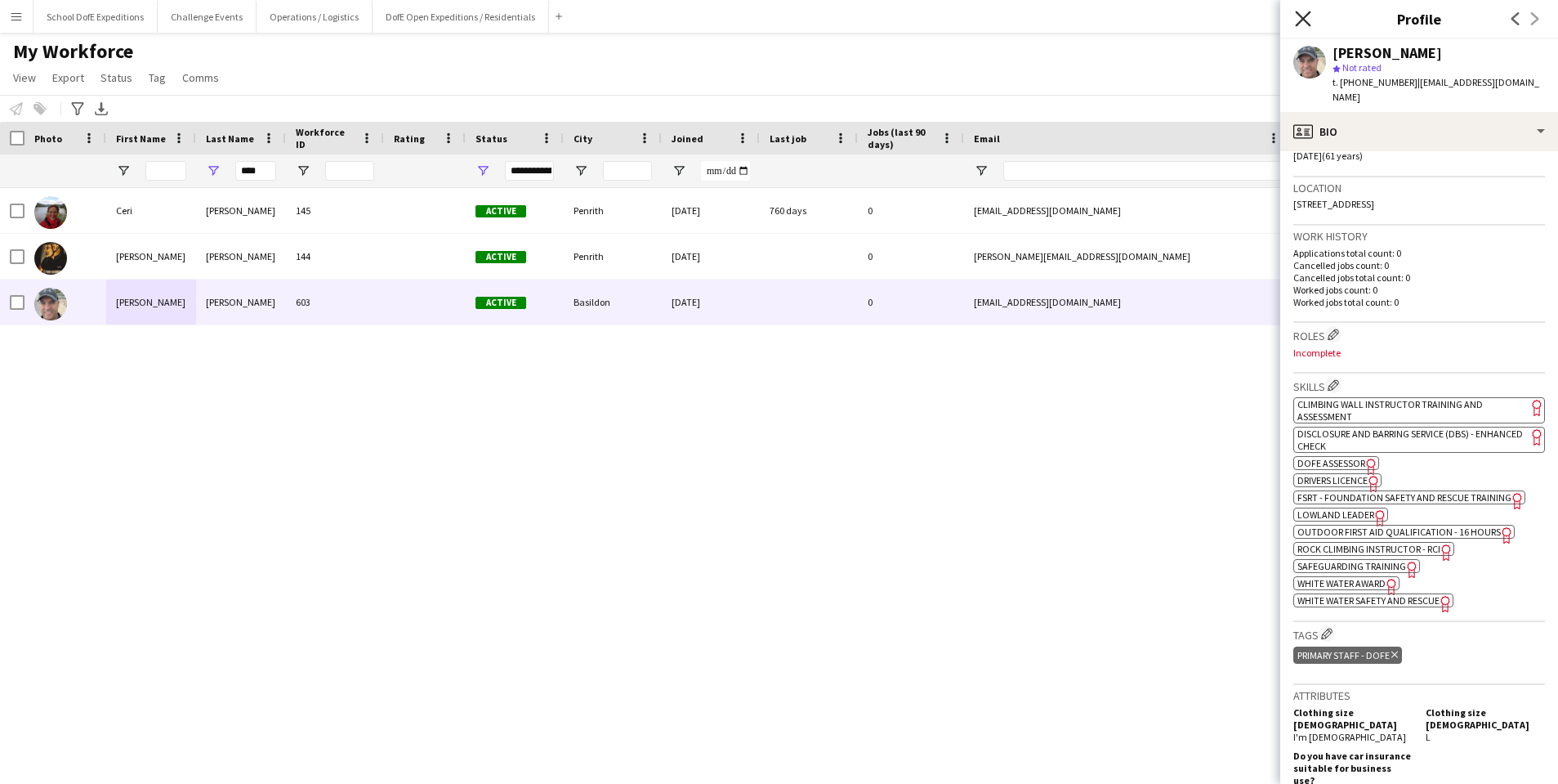
click at [1302, 19] on icon "Close pop-in" at bounding box center [1303, 18] width 15 height 15
